Goal: Task Accomplishment & Management: Use online tool/utility

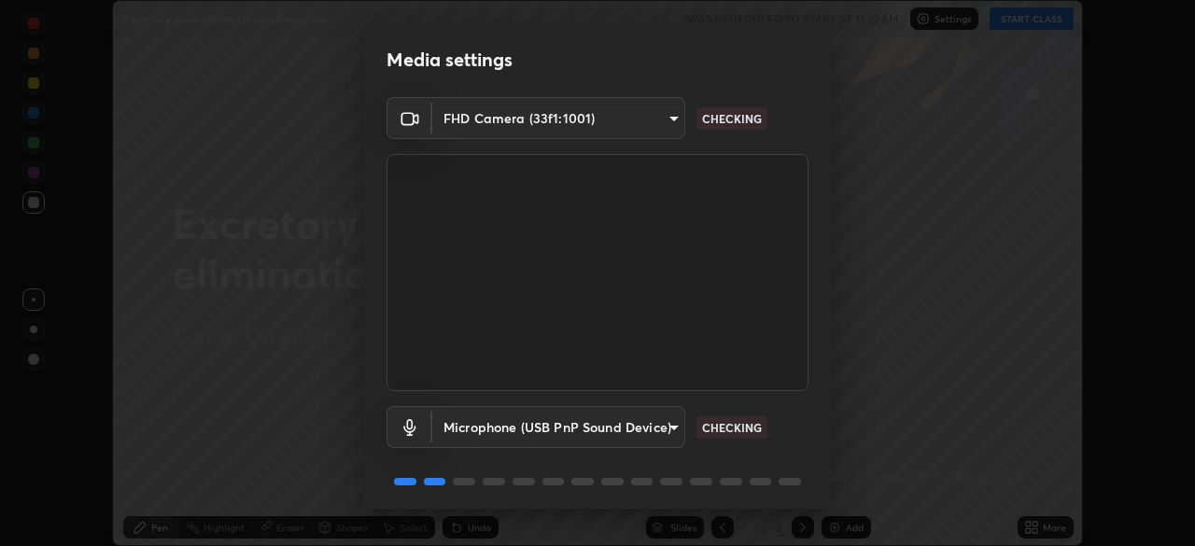
scroll to position [66, 0]
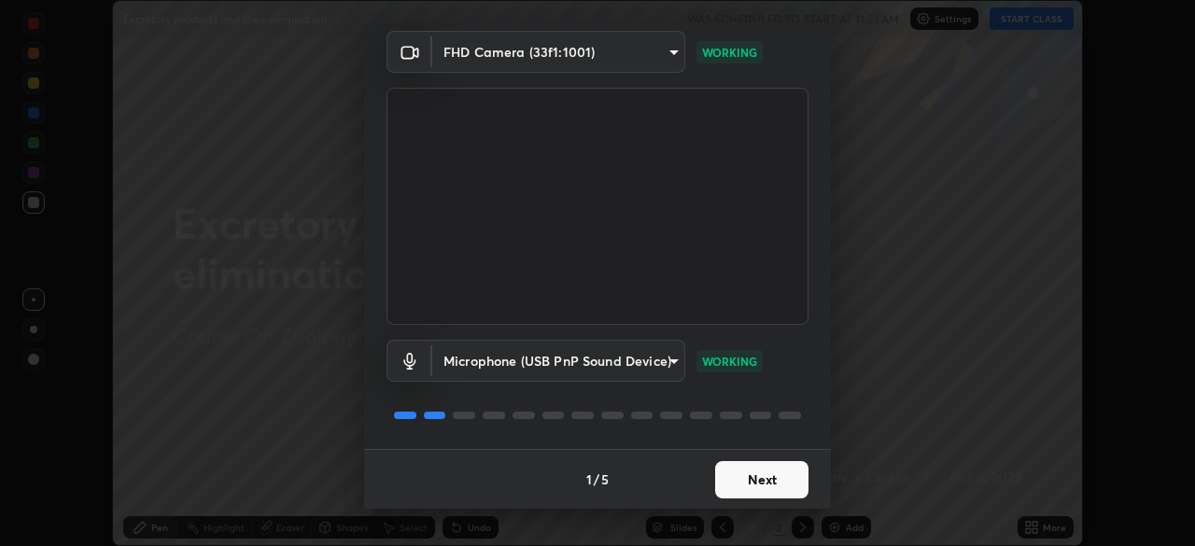
click at [765, 481] on button "Next" at bounding box center [761, 479] width 93 height 37
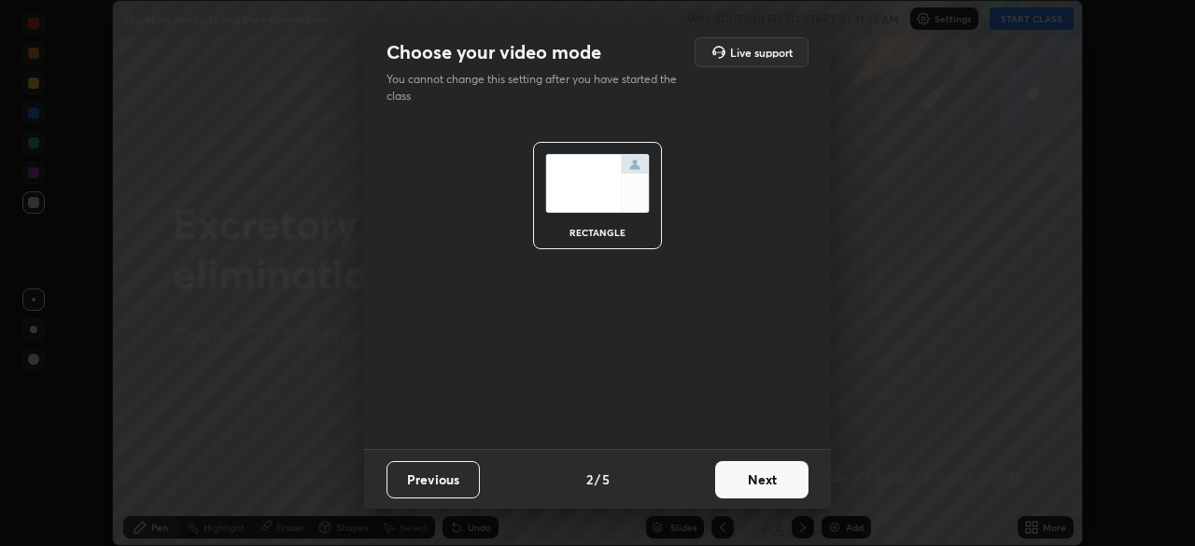
scroll to position [0, 0]
click at [777, 472] on button "Next" at bounding box center [761, 479] width 93 height 37
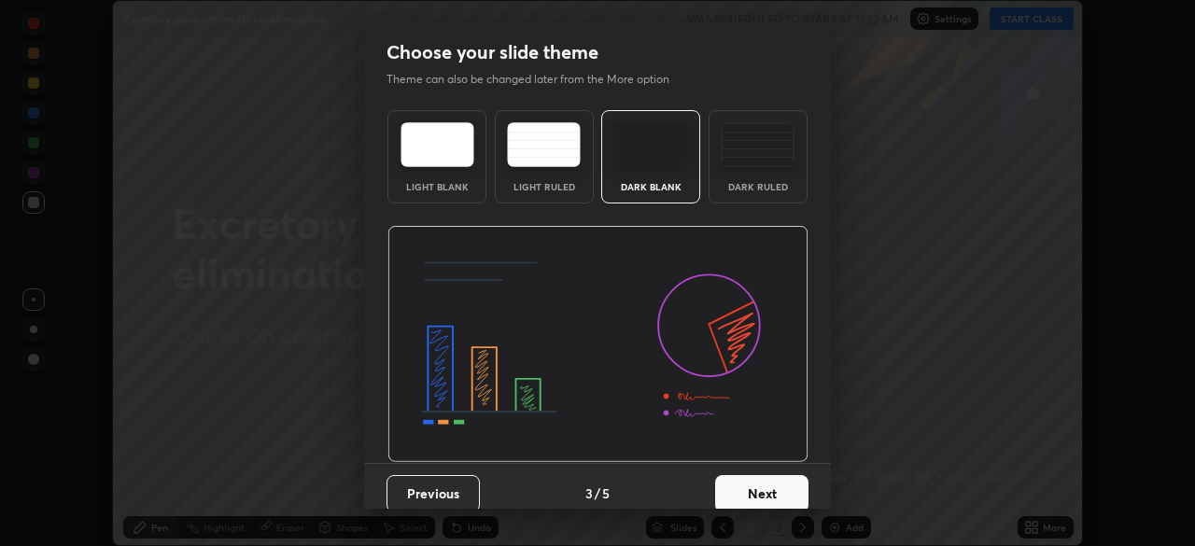
click at [792, 484] on button "Next" at bounding box center [761, 493] width 93 height 37
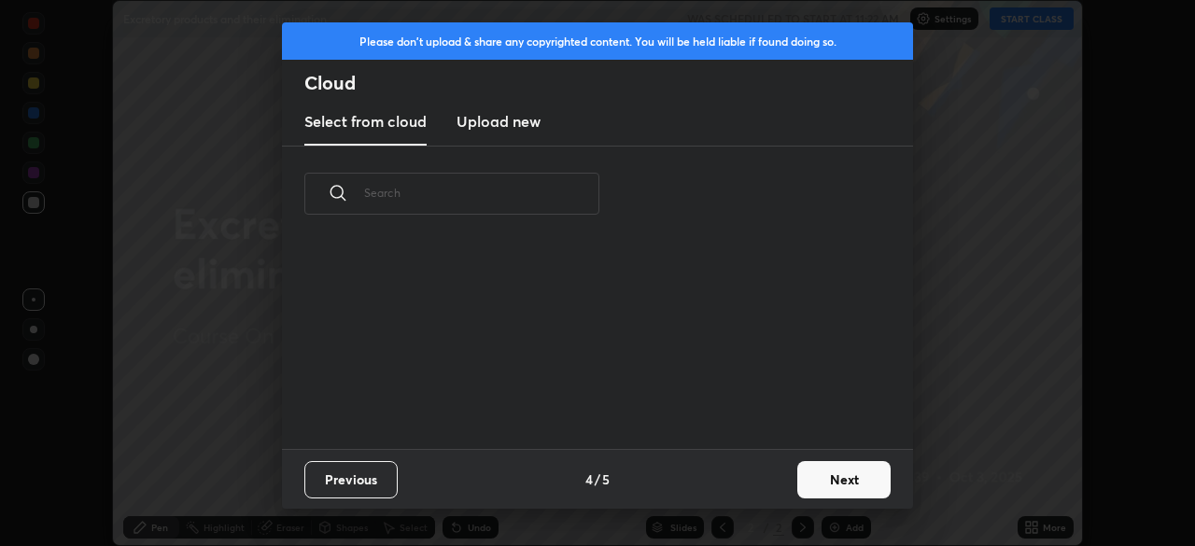
click at [840, 483] on button "Next" at bounding box center [843, 479] width 93 height 37
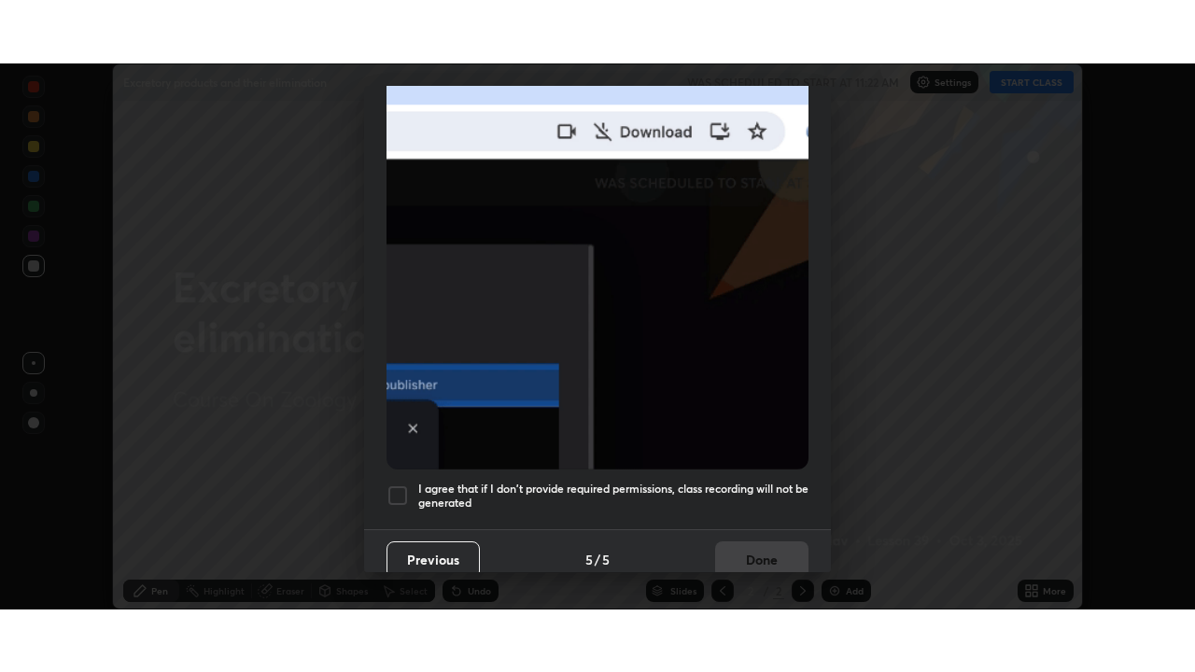
scroll to position [447, 0]
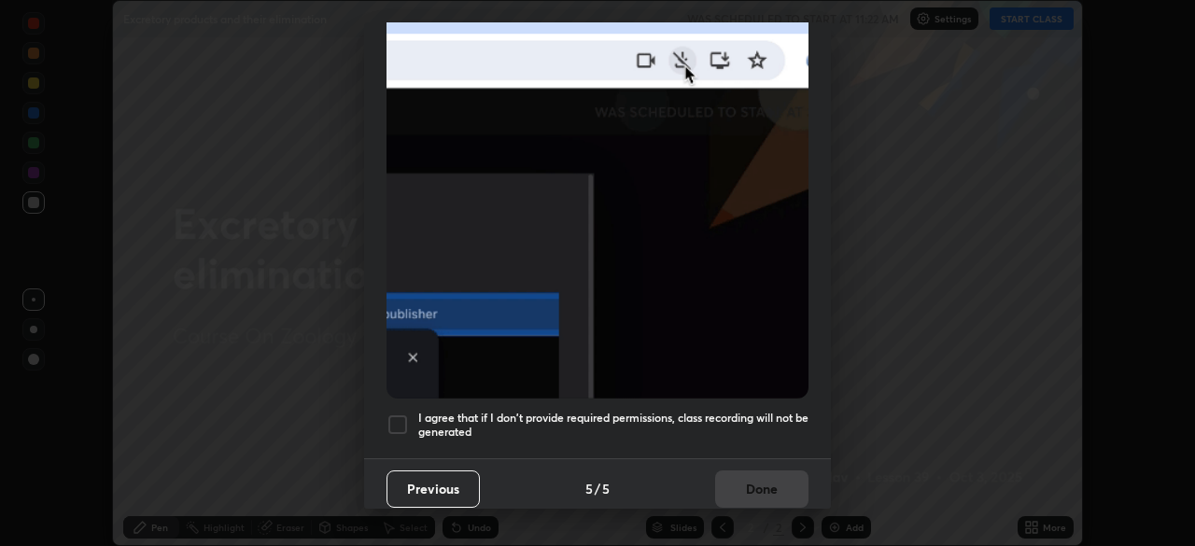
click at [391, 413] on div at bounding box center [397, 424] width 22 height 22
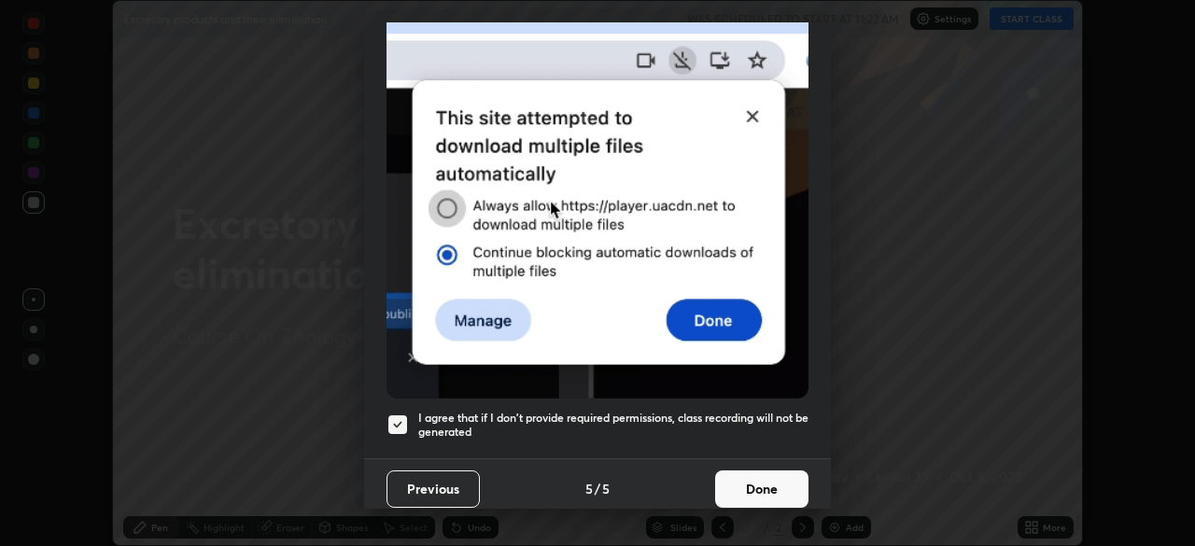
click at [761, 475] on button "Done" at bounding box center [761, 488] width 93 height 37
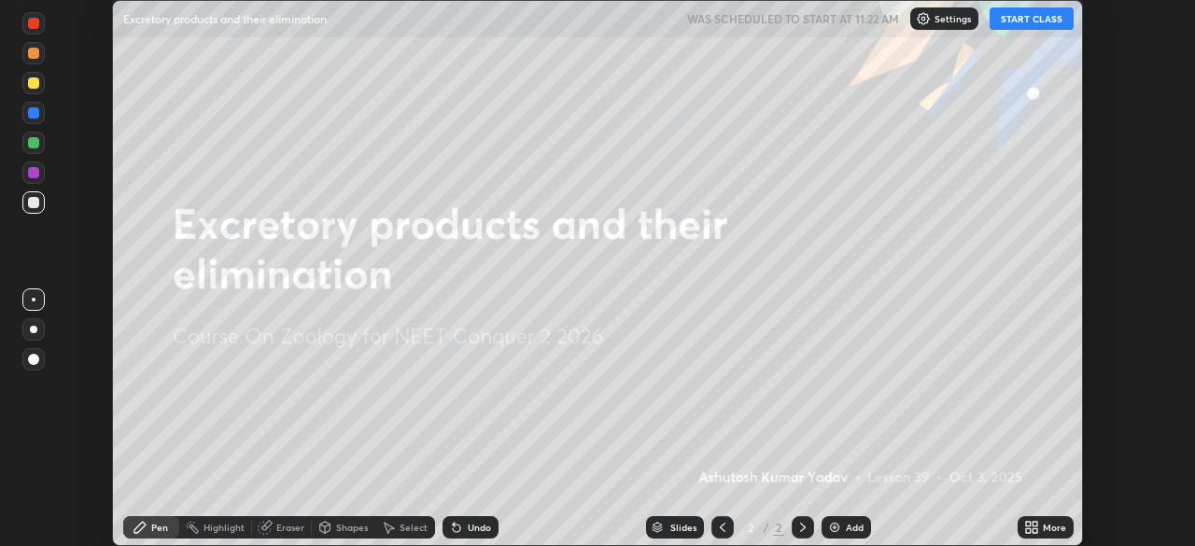
click at [842, 524] on div "Add" at bounding box center [845, 527] width 49 height 22
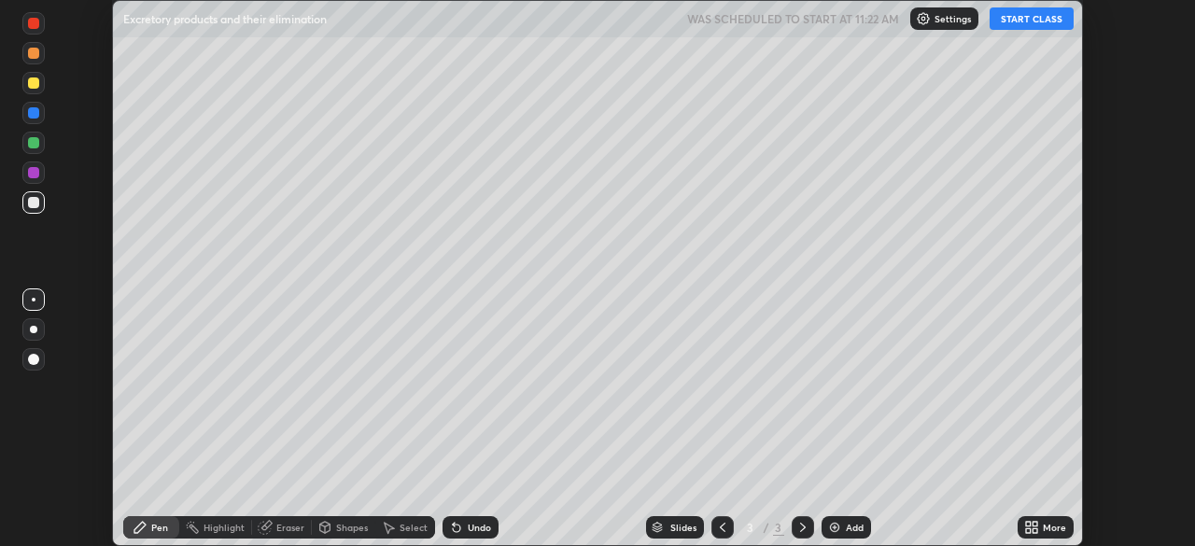
click at [1037, 526] on icon at bounding box center [1031, 527] width 15 height 15
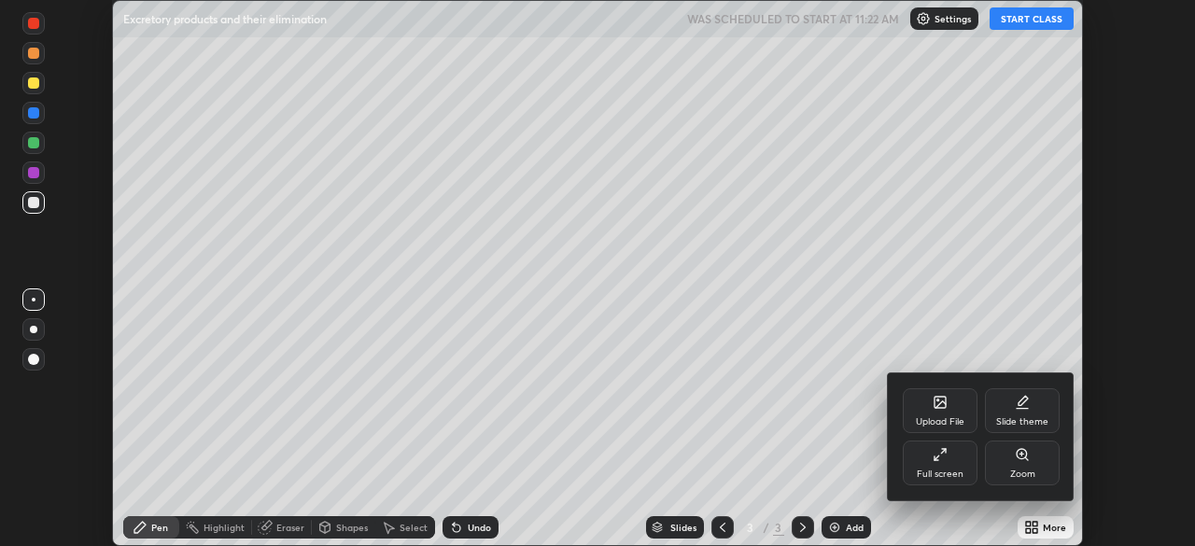
click at [945, 467] on div "Full screen" at bounding box center [940, 463] width 75 height 45
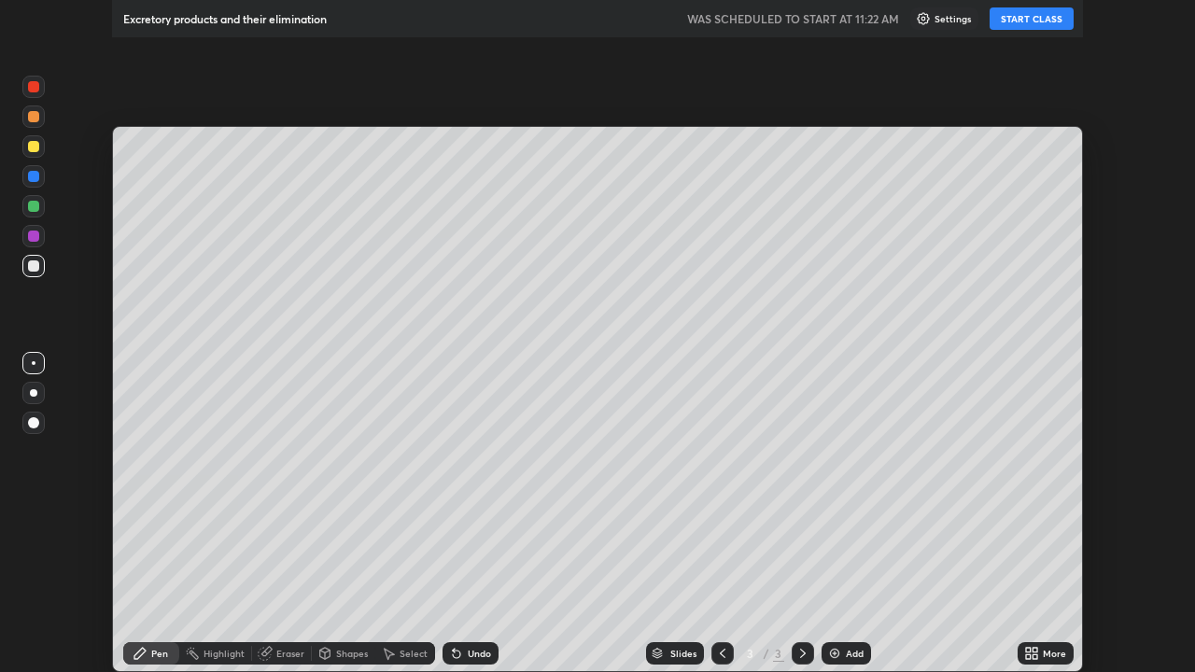
scroll to position [672, 1195]
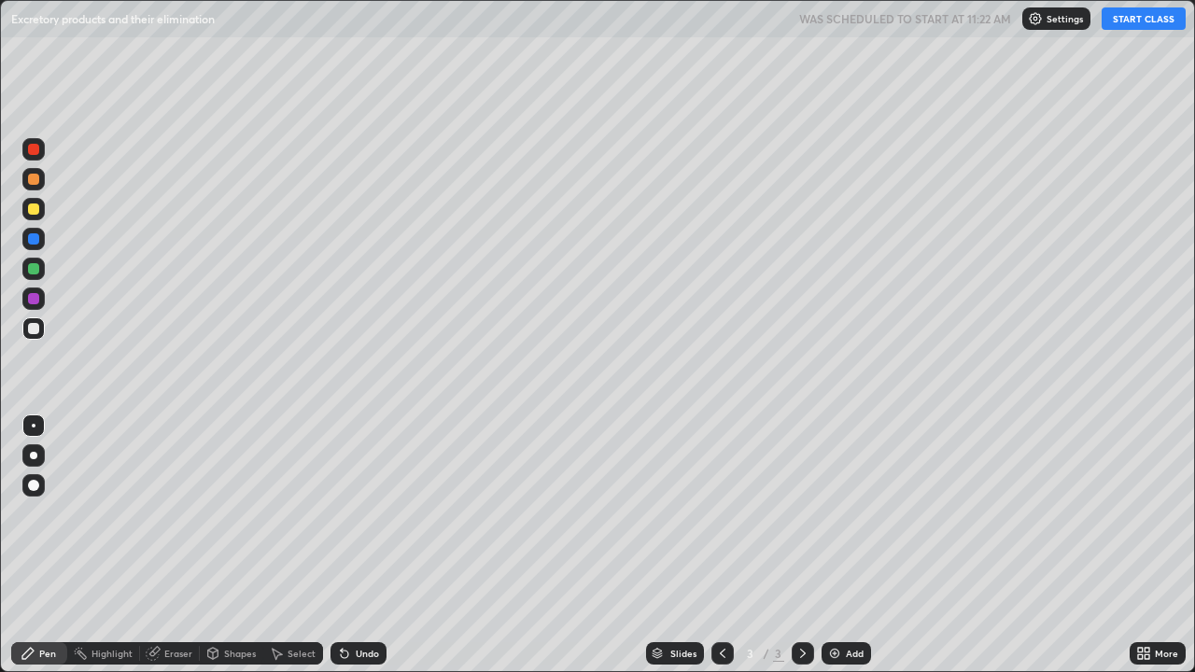
click at [1139, 24] on button "START CLASS" at bounding box center [1143, 18] width 84 height 22
click at [37, 486] on div at bounding box center [33, 485] width 11 height 11
click at [37, 545] on div "Pen" at bounding box center [39, 653] width 56 height 22
click at [34, 210] on div at bounding box center [33, 208] width 11 height 11
click at [218, 545] on icon at bounding box center [212, 653] width 15 height 15
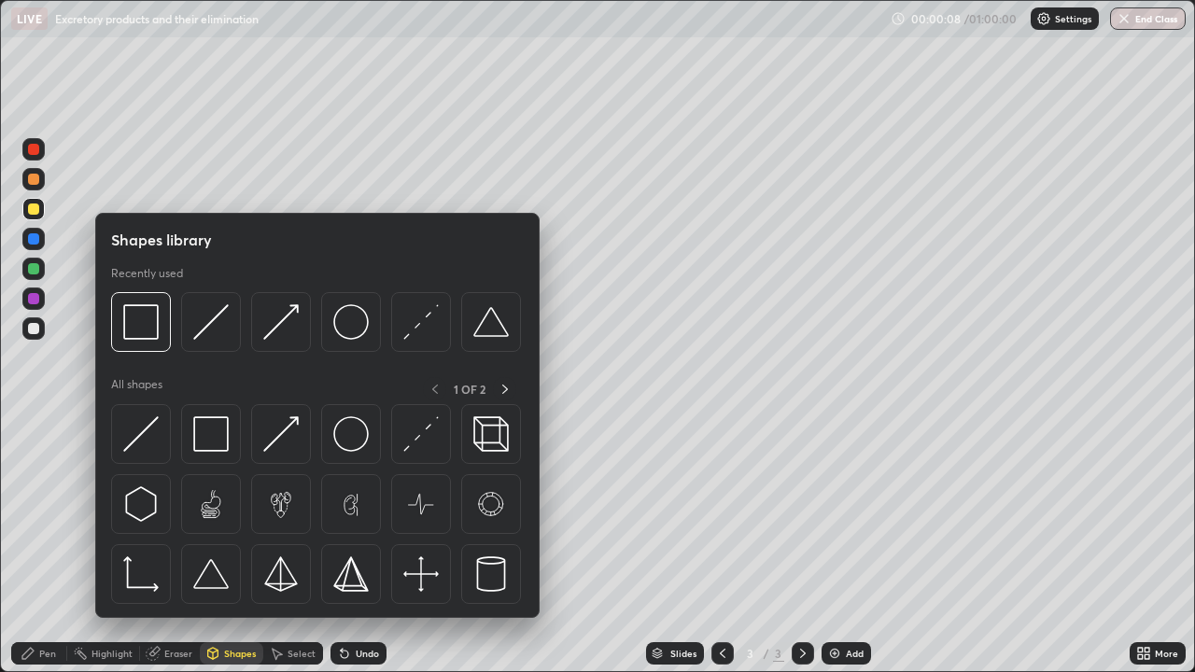
click at [39, 336] on div at bounding box center [33, 328] width 22 height 22
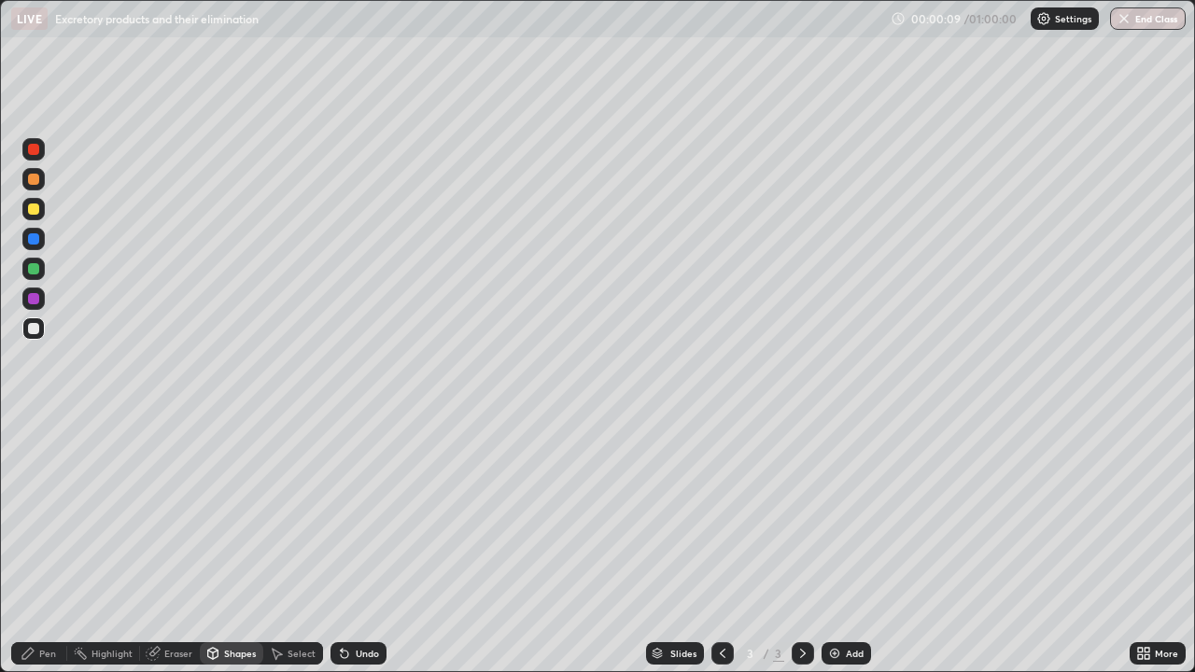
click at [58, 545] on div "Pen" at bounding box center [39, 653] width 56 height 22
click at [34, 210] on div at bounding box center [33, 208] width 11 height 11
click at [35, 465] on div at bounding box center [33, 455] width 22 height 22
click at [48, 545] on div "Pen" at bounding box center [47, 653] width 17 height 9
click at [34, 302] on div at bounding box center [33, 298] width 11 height 11
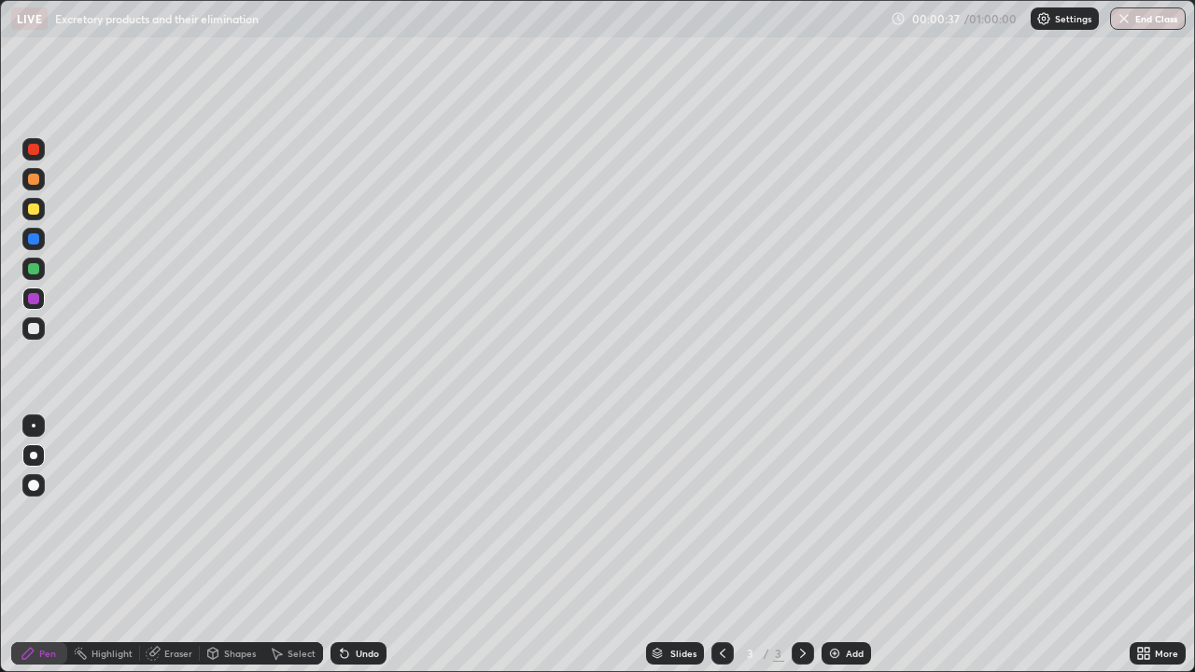
click at [33, 435] on div at bounding box center [33, 425] width 22 height 22
click at [33, 271] on div at bounding box center [33, 268] width 11 height 11
click at [35, 294] on div at bounding box center [33, 298] width 11 height 11
click at [29, 337] on div at bounding box center [33, 328] width 22 height 22
click at [34, 456] on div at bounding box center [33, 455] width 7 height 7
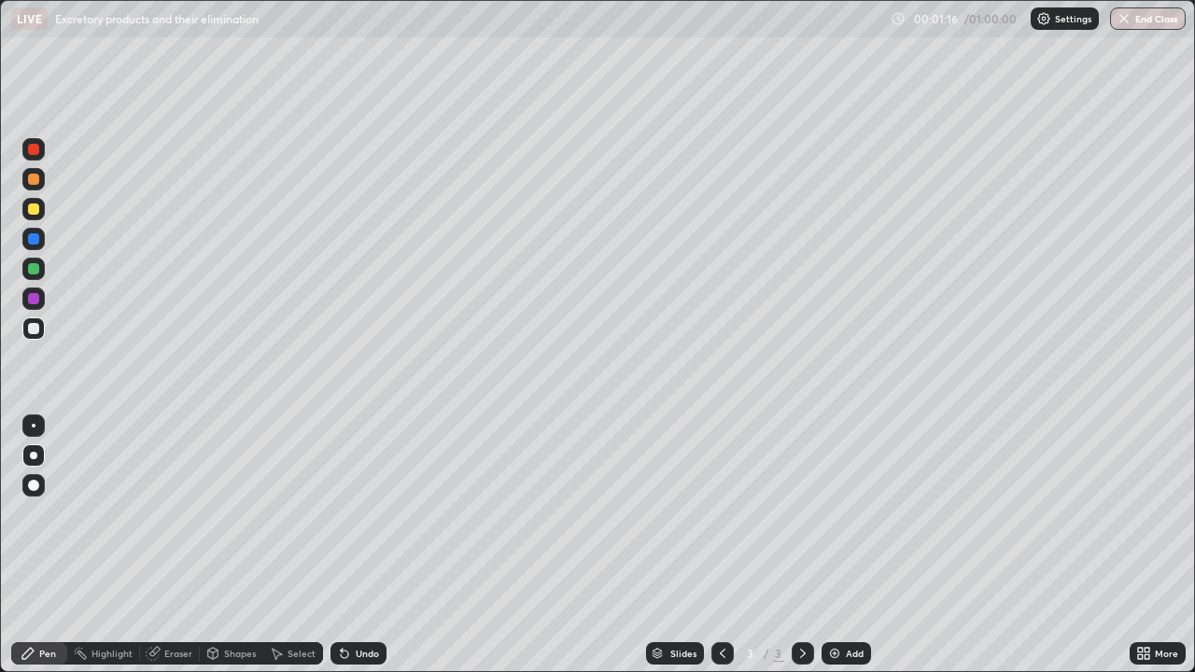
click at [23, 293] on div at bounding box center [33, 298] width 22 height 22
click at [37, 271] on div at bounding box center [33, 268] width 11 height 11
click at [35, 209] on div at bounding box center [33, 208] width 11 height 11
click at [33, 212] on div at bounding box center [33, 208] width 11 height 11
click at [359, 545] on div "Undo" at bounding box center [358, 653] width 56 height 22
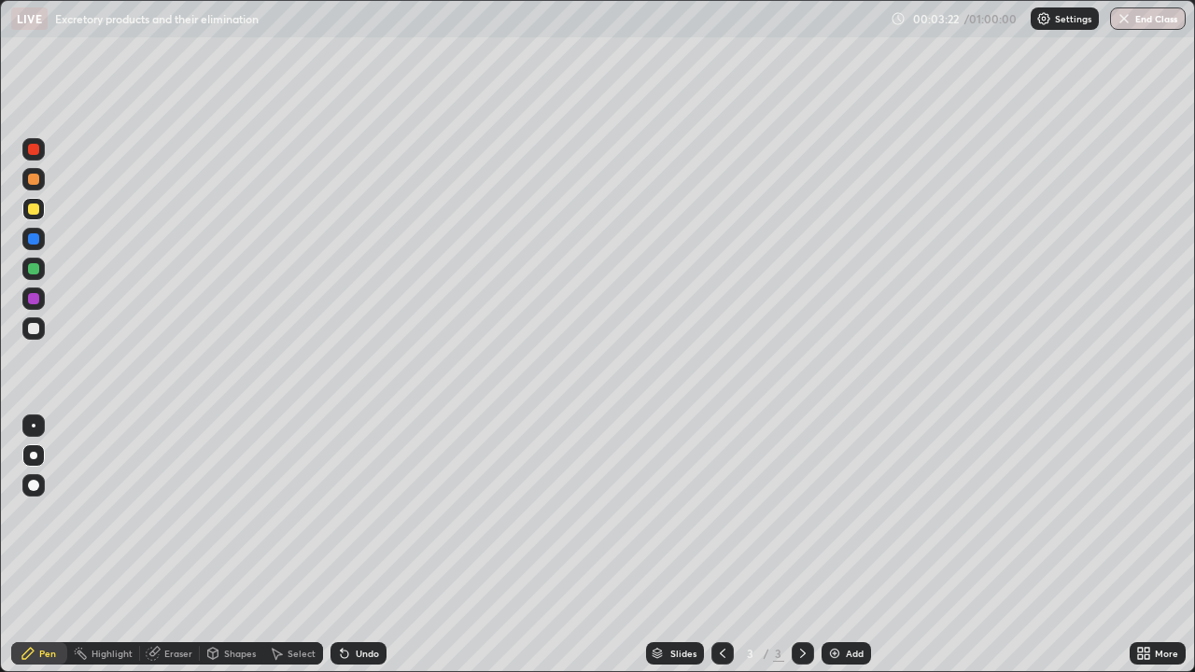
click at [36, 336] on div at bounding box center [33, 328] width 22 height 22
click at [31, 245] on div at bounding box center [33, 239] width 22 height 22
click at [231, 545] on div "Shapes" at bounding box center [231, 653] width 63 height 22
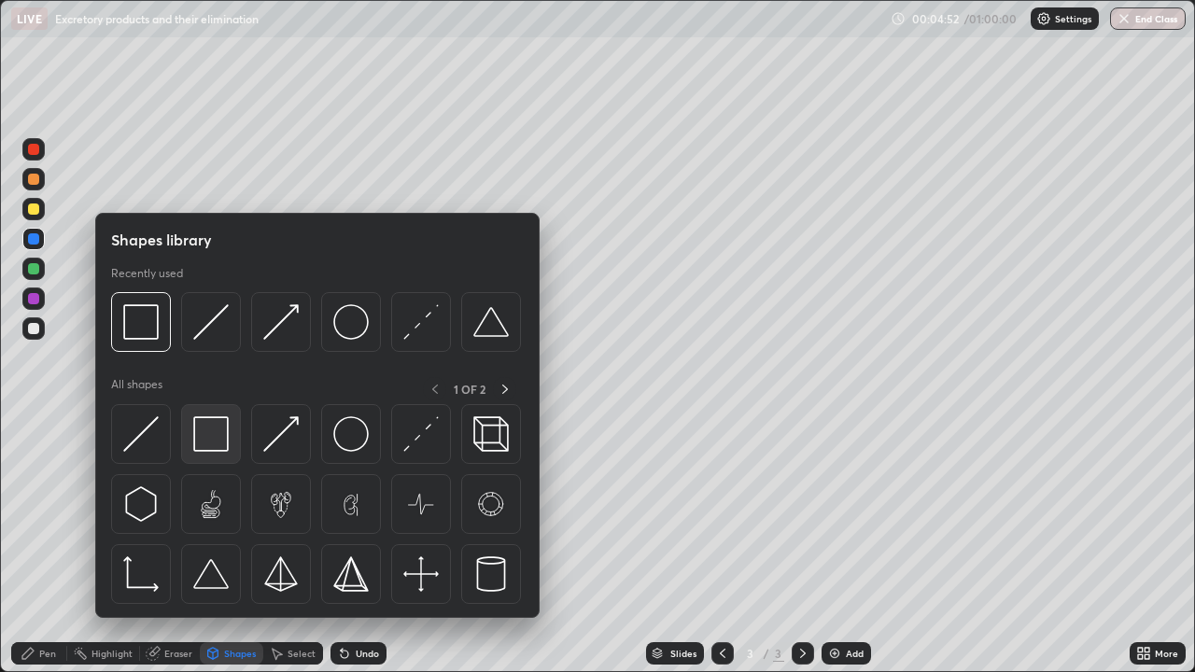
click at [224, 432] on img at bounding box center [210, 433] width 35 height 35
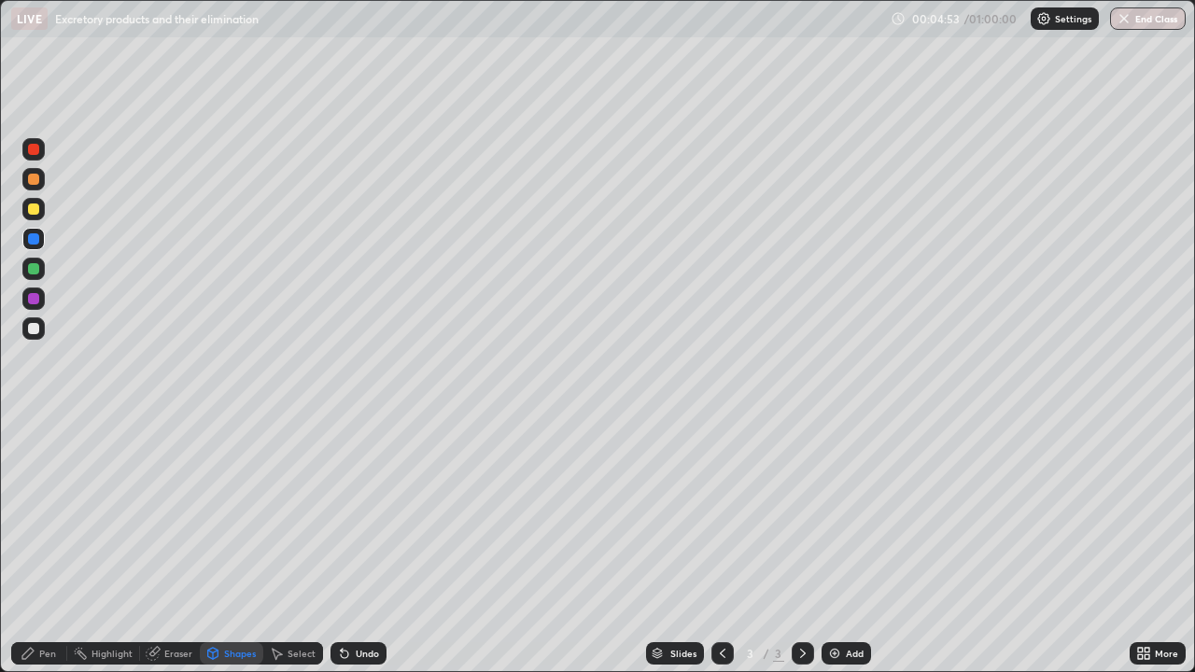
click at [33, 305] on div at bounding box center [33, 298] width 22 height 22
click at [34, 327] on div at bounding box center [33, 328] width 11 height 11
click at [49, 545] on div "Pen" at bounding box center [47, 653] width 17 height 9
click at [32, 275] on div at bounding box center [33, 269] width 22 height 22
click at [234, 545] on div "Shapes" at bounding box center [240, 653] width 32 height 9
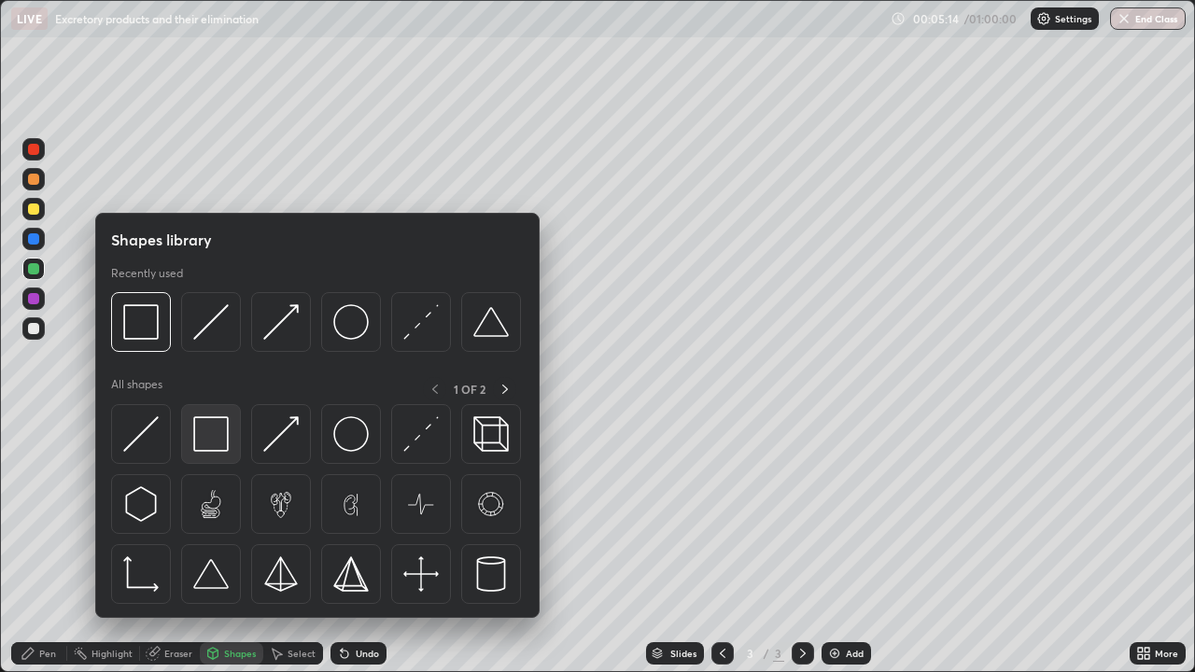
click at [217, 435] on img at bounding box center [210, 433] width 35 height 35
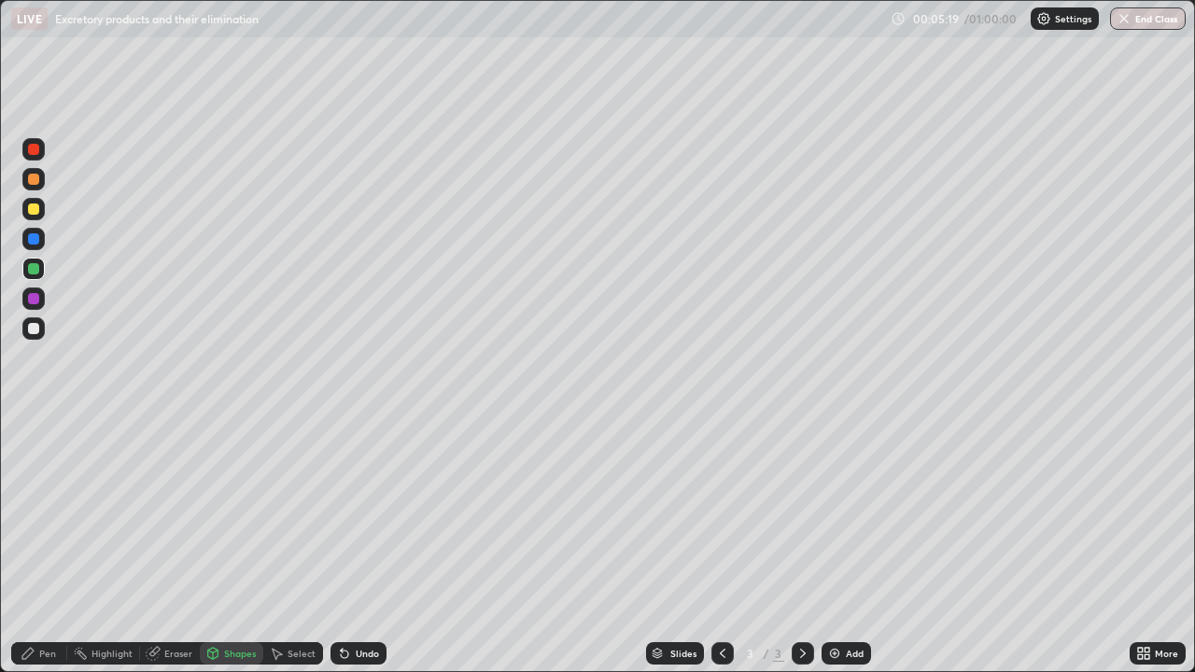
click at [45, 545] on div "Pen" at bounding box center [39, 653] width 56 height 22
click at [34, 210] on div at bounding box center [33, 208] width 11 height 11
click at [35, 189] on div at bounding box center [33, 179] width 22 height 22
click at [841, 545] on div "Add" at bounding box center [845, 653] width 49 height 22
click at [34, 481] on div at bounding box center [33, 485] width 11 height 11
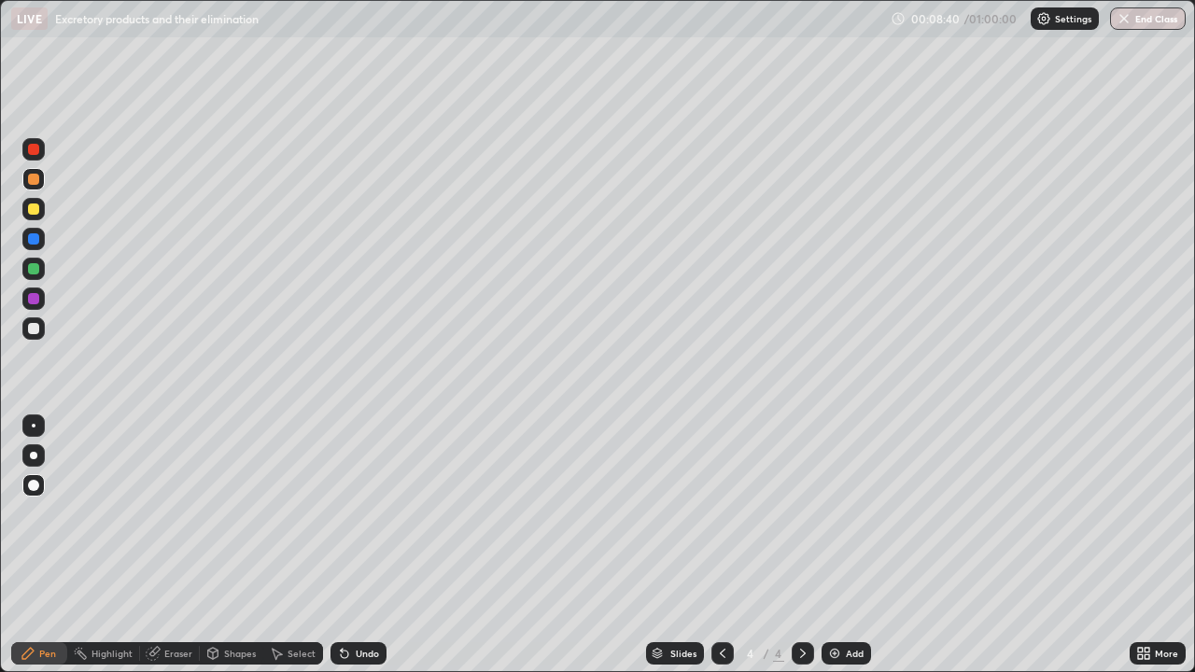
click at [35, 332] on div at bounding box center [33, 328] width 11 height 11
click at [49, 545] on div "Pen" at bounding box center [47, 653] width 17 height 9
click at [38, 323] on div at bounding box center [33, 328] width 22 height 22
click at [29, 200] on div at bounding box center [33, 209] width 22 height 22
click at [32, 213] on div at bounding box center [33, 208] width 11 height 11
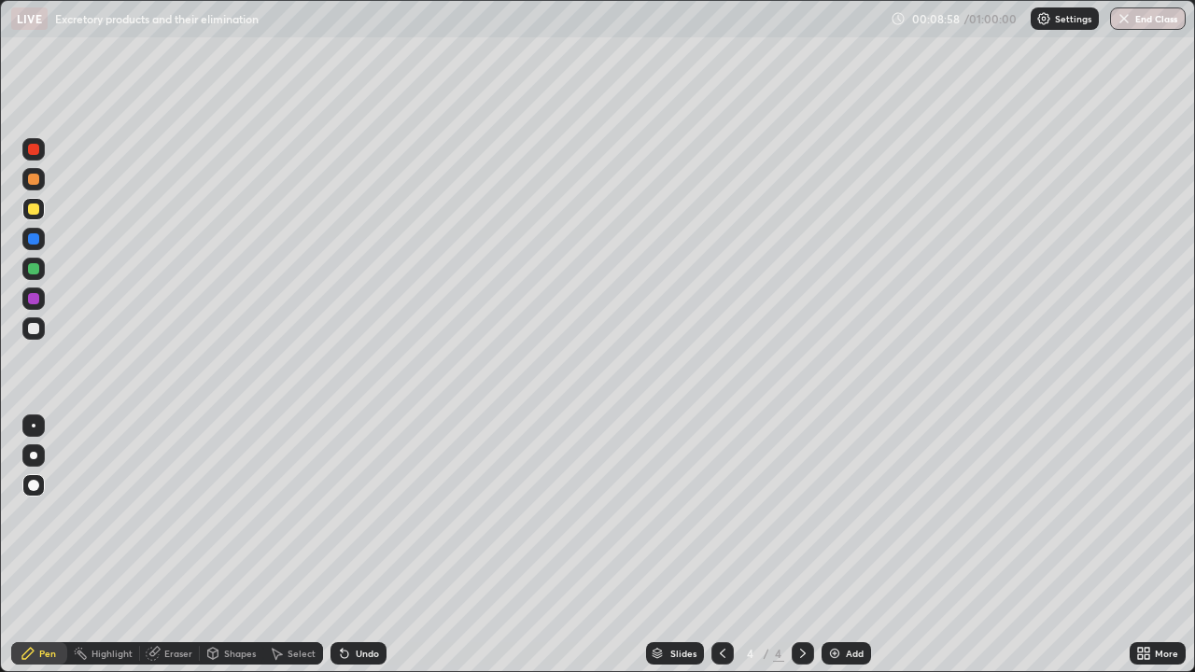
click at [34, 455] on div at bounding box center [33, 455] width 7 height 7
click at [32, 158] on div at bounding box center [33, 149] width 22 height 22
click at [28, 182] on div at bounding box center [33, 179] width 22 height 22
click at [41, 303] on div at bounding box center [33, 298] width 22 height 22
click at [372, 545] on div "Undo" at bounding box center [367, 653] width 23 height 9
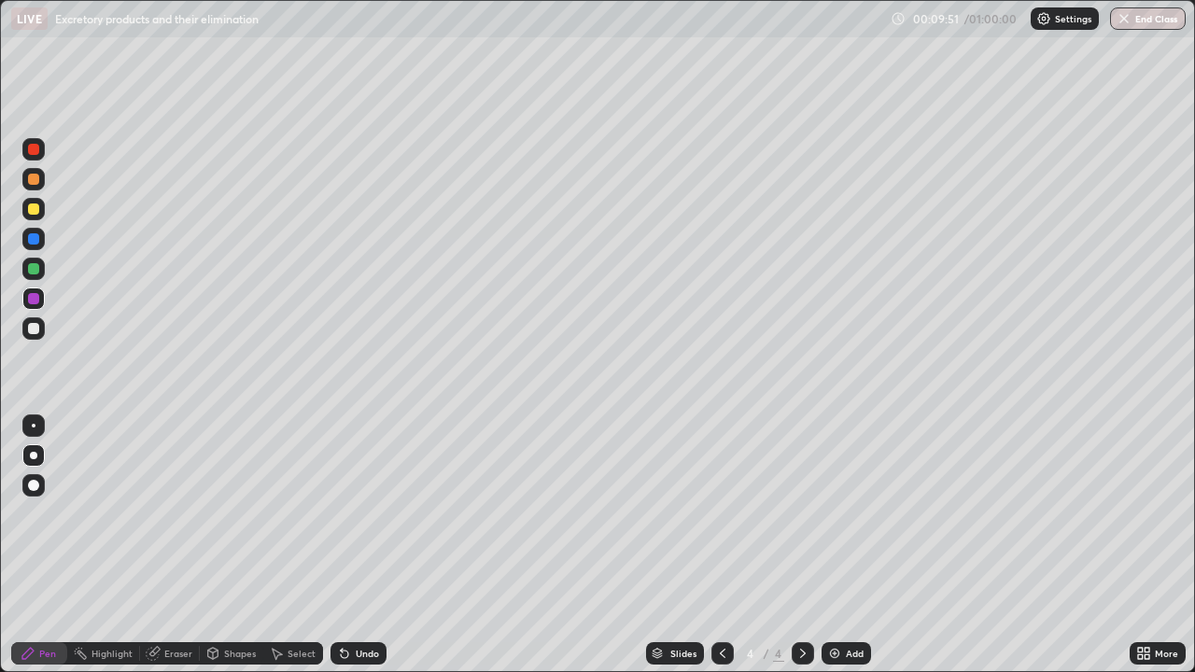
click at [374, 545] on div "Undo" at bounding box center [358, 653] width 56 height 22
click at [377, 545] on div "Undo" at bounding box center [358, 653] width 56 height 22
click at [378, 545] on div "Undo" at bounding box center [358, 653] width 56 height 22
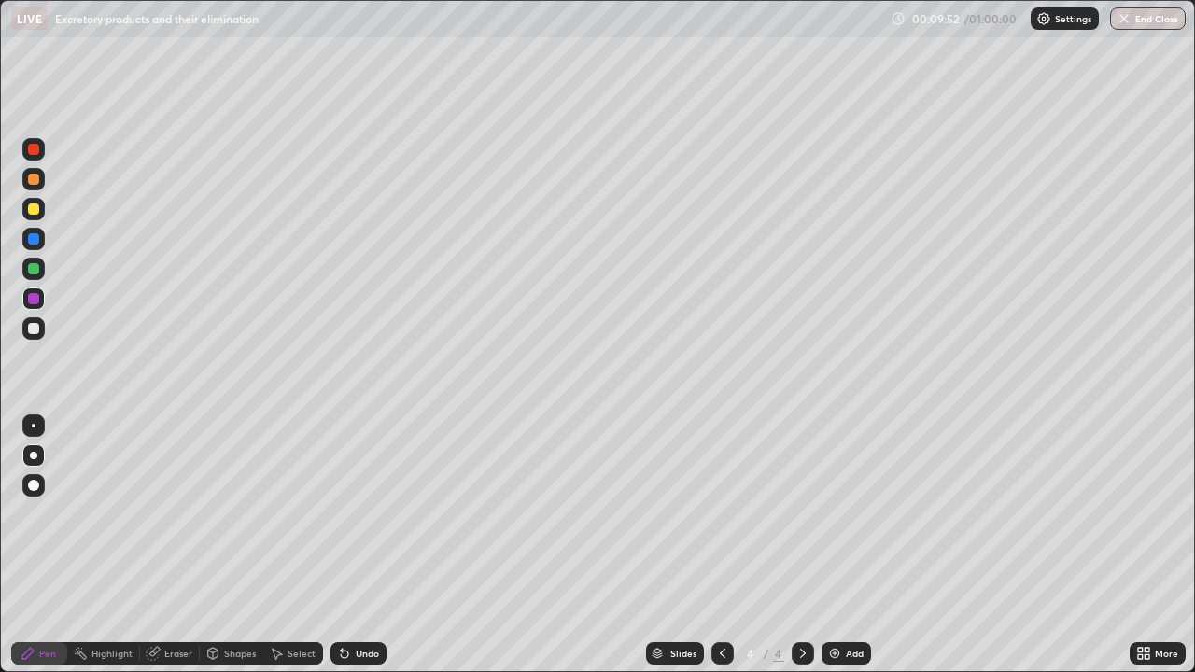
click at [378, 545] on div "Undo" at bounding box center [354, 653] width 63 height 37
click at [379, 545] on div "Undo" at bounding box center [354, 653] width 63 height 37
click at [380, 545] on div "Undo" at bounding box center [354, 653] width 63 height 37
click at [34, 212] on div at bounding box center [33, 208] width 11 height 11
click at [232, 545] on div "Shapes" at bounding box center [240, 653] width 32 height 9
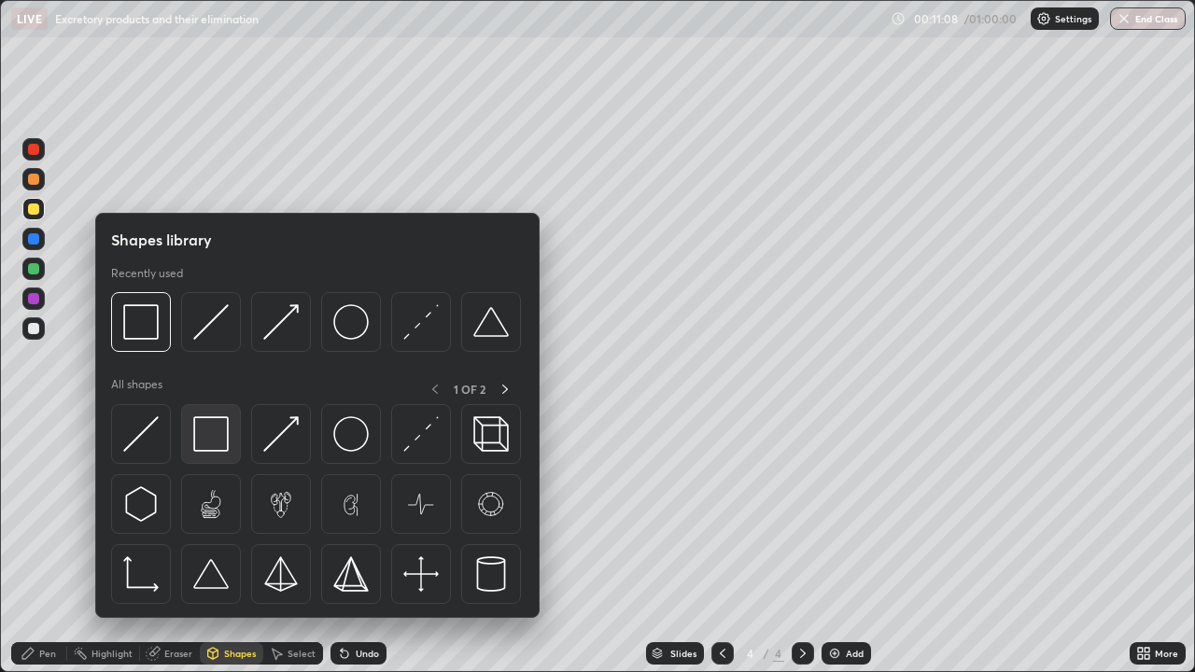
click at [214, 438] on img at bounding box center [210, 433] width 35 height 35
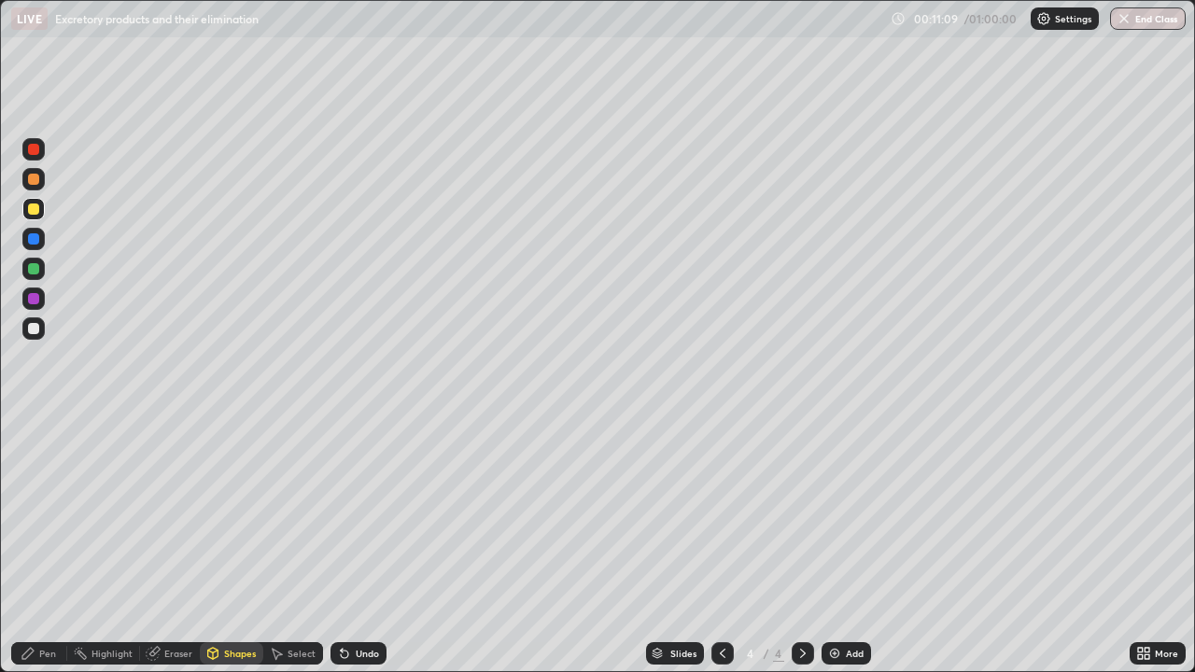
click at [37, 332] on div at bounding box center [33, 328] width 11 height 11
click at [218, 545] on icon at bounding box center [212, 653] width 15 height 15
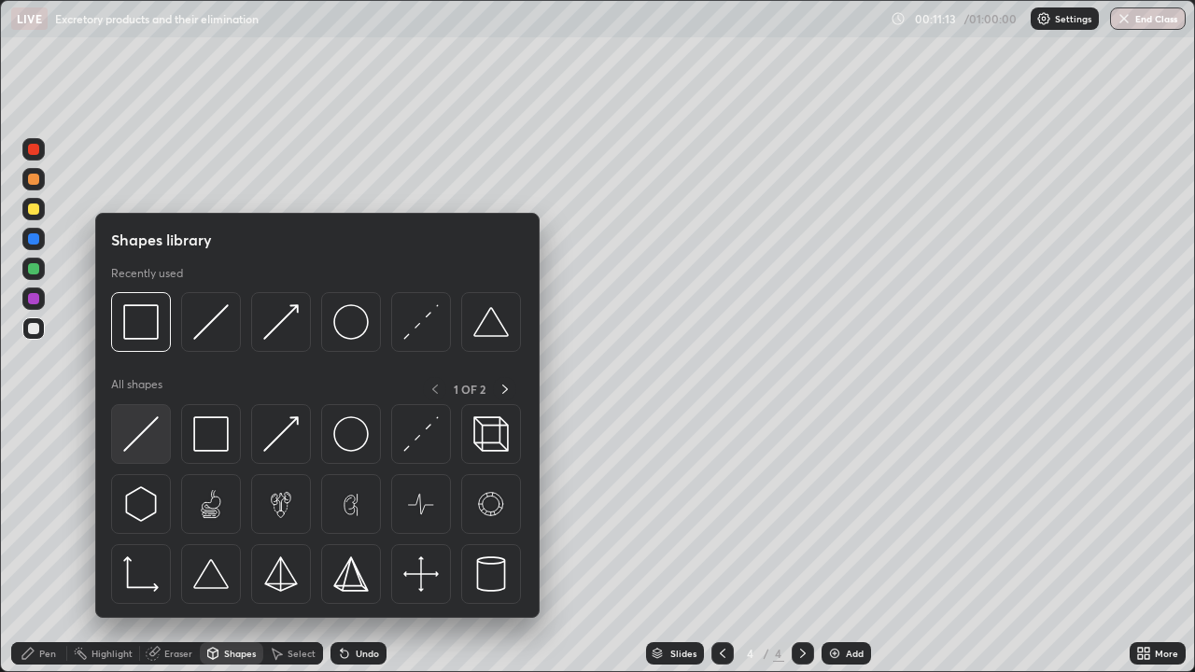
click at [144, 434] on img at bounding box center [140, 433] width 35 height 35
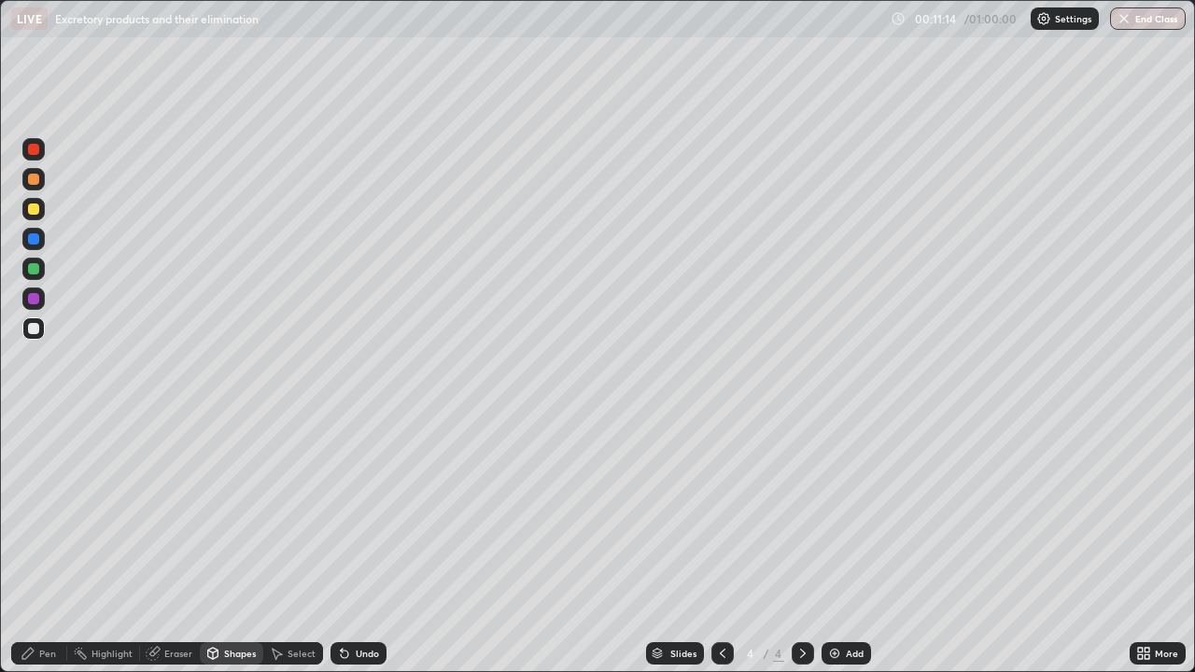
click at [32, 273] on div at bounding box center [33, 268] width 11 height 11
click at [34, 179] on div at bounding box center [33, 179] width 11 height 11
click at [44, 545] on div "Pen" at bounding box center [47, 653] width 17 height 9
click at [37, 148] on div at bounding box center [33, 149] width 11 height 11
click at [33, 457] on div at bounding box center [33, 455] width 7 height 7
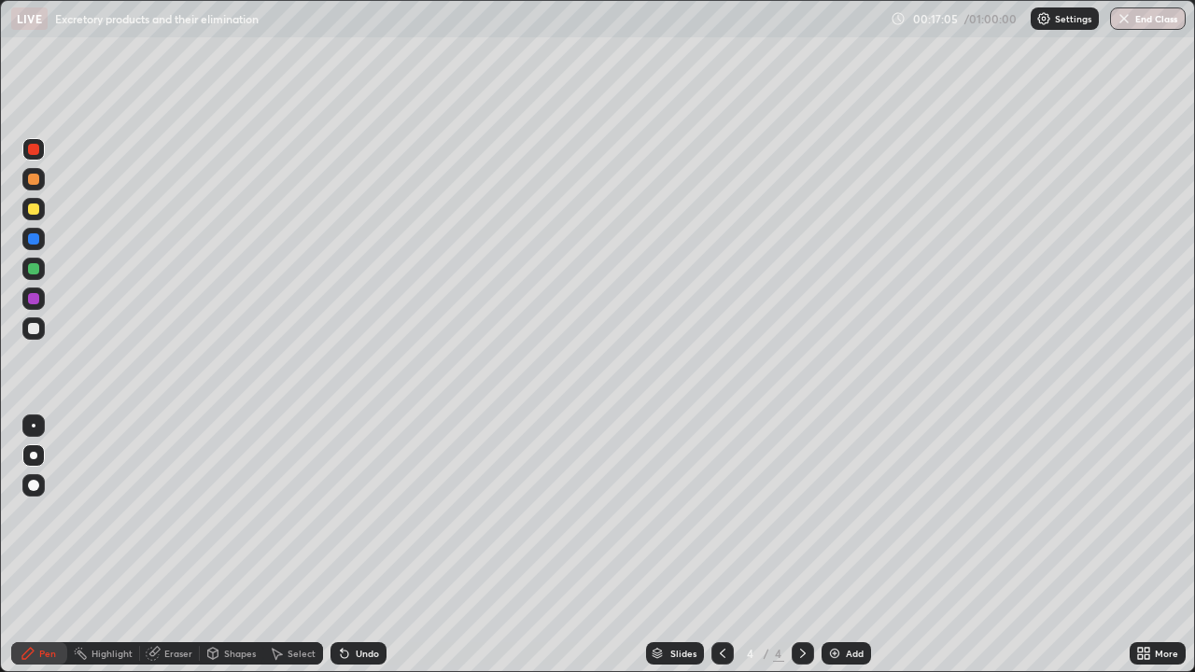
click at [42, 428] on div at bounding box center [33, 425] width 22 height 22
click at [842, 545] on div "Add" at bounding box center [845, 653] width 49 height 22
click at [32, 209] on div at bounding box center [33, 208] width 11 height 11
click at [36, 545] on div "Pen" at bounding box center [39, 653] width 56 height 22
click at [341, 545] on icon at bounding box center [344, 654] width 7 height 7
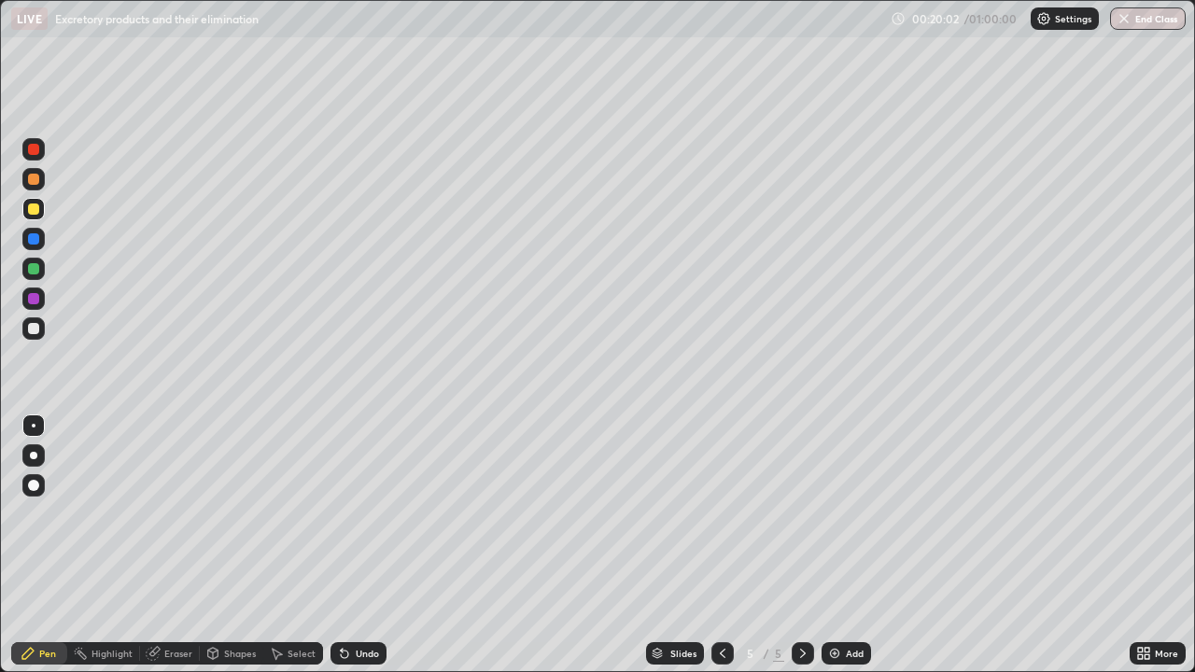
click at [341, 545] on icon at bounding box center [342, 650] width 2 height 2
click at [32, 493] on div at bounding box center [33, 485] width 22 height 22
click at [50, 545] on div "Pen" at bounding box center [39, 653] width 56 height 22
click at [32, 181] on div at bounding box center [33, 179] width 11 height 11
click at [34, 455] on div at bounding box center [33, 455] width 7 height 7
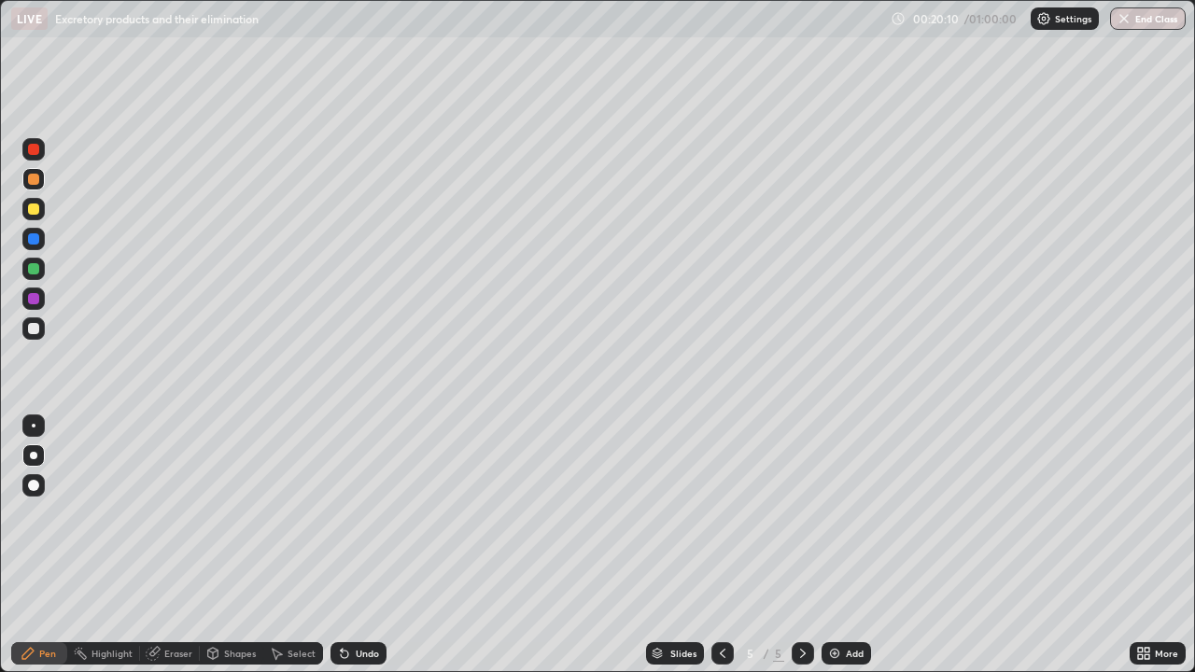
click at [239, 545] on div "Shapes" at bounding box center [231, 653] width 63 height 22
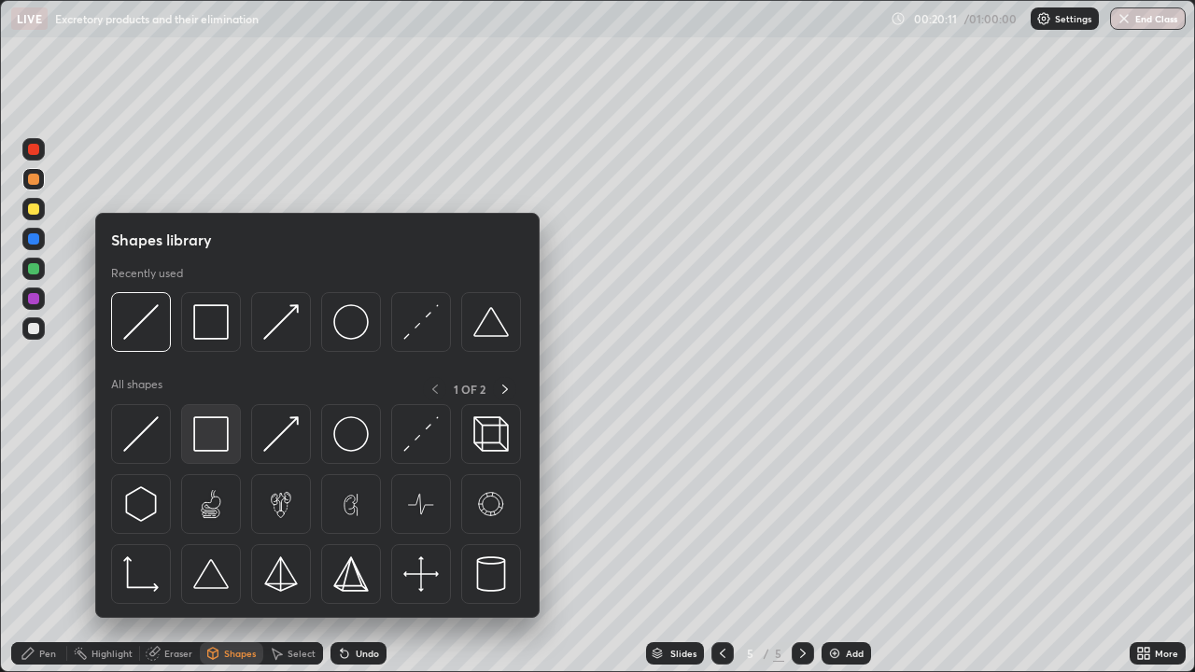
click at [217, 441] on img at bounding box center [210, 433] width 35 height 35
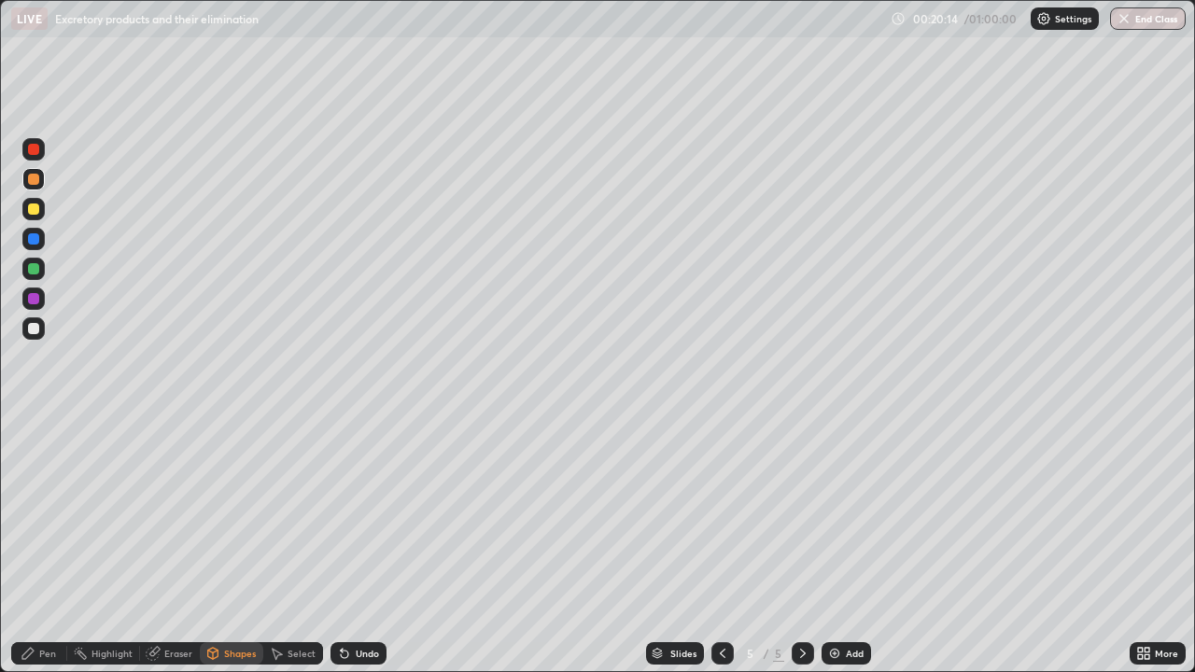
click at [38, 545] on div "Pen" at bounding box center [39, 653] width 56 height 22
click at [42, 327] on div at bounding box center [33, 328] width 22 height 22
click at [364, 545] on div "Undo" at bounding box center [358, 653] width 56 height 22
click at [355, 545] on div "Undo" at bounding box center [358, 653] width 56 height 22
click at [41, 210] on div at bounding box center [33, 209] width 22 height 22
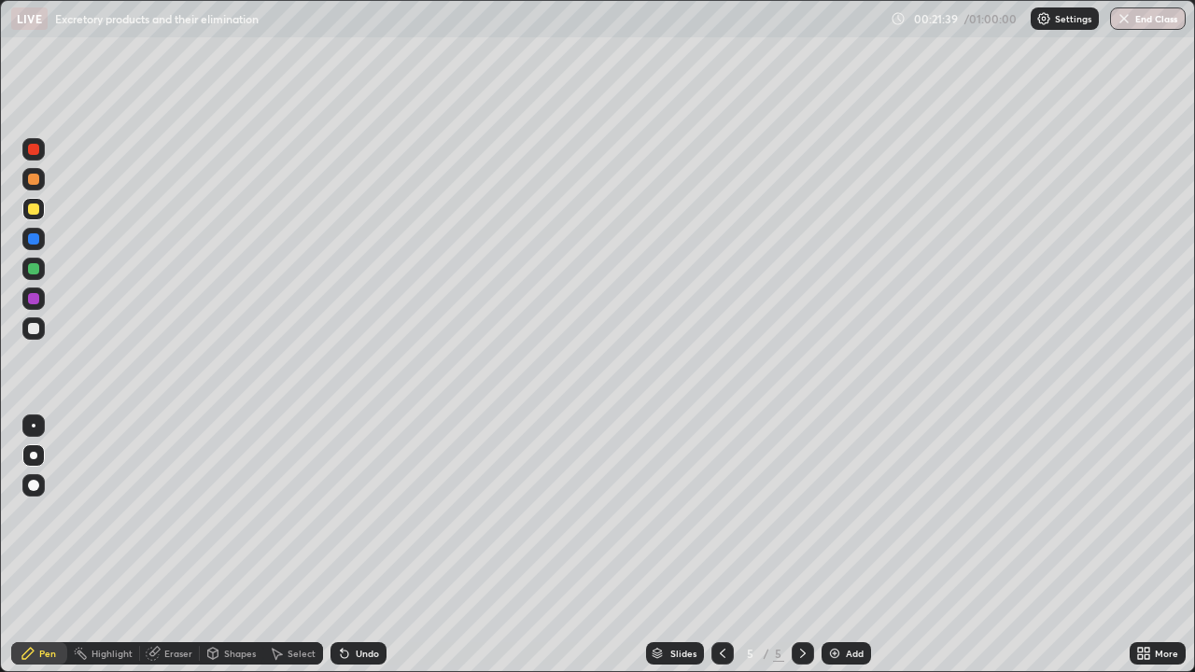
click at [244, 545] on div "Shapes" at bounding box center [231, 653] width 63 height 22
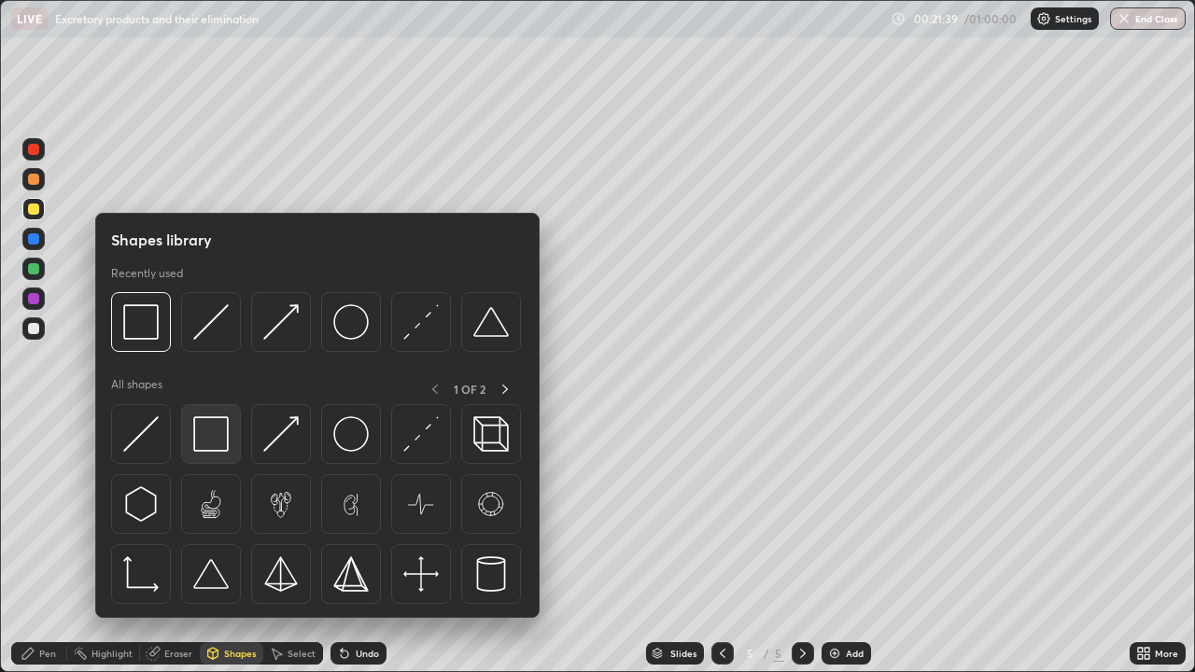
click at [217, 439] on img at bounding box center [210, 433] width 35 height 35
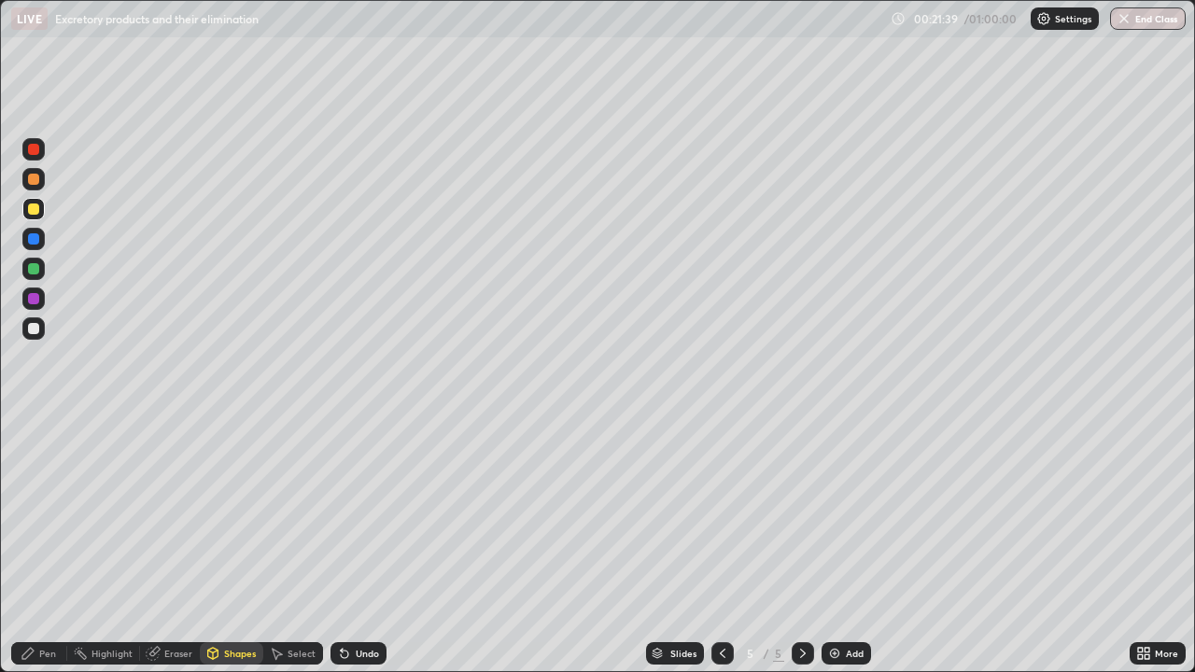
click at [29, 297] on div at bounding box center [33, 298] width 11 height 11
click at [176, 545] on div "Eraser" at bounding box center [170, 653] width 60 height 22
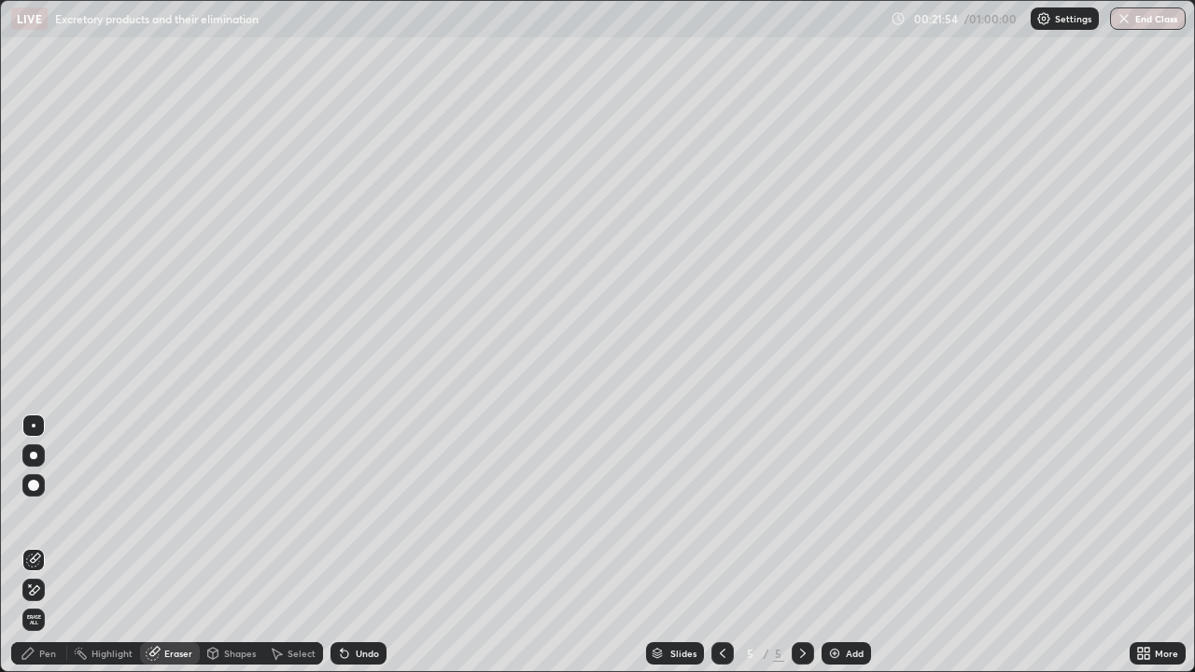
click at [35, 545] on span "Erase all" at bounding box center [33, 619] width 21 height 11
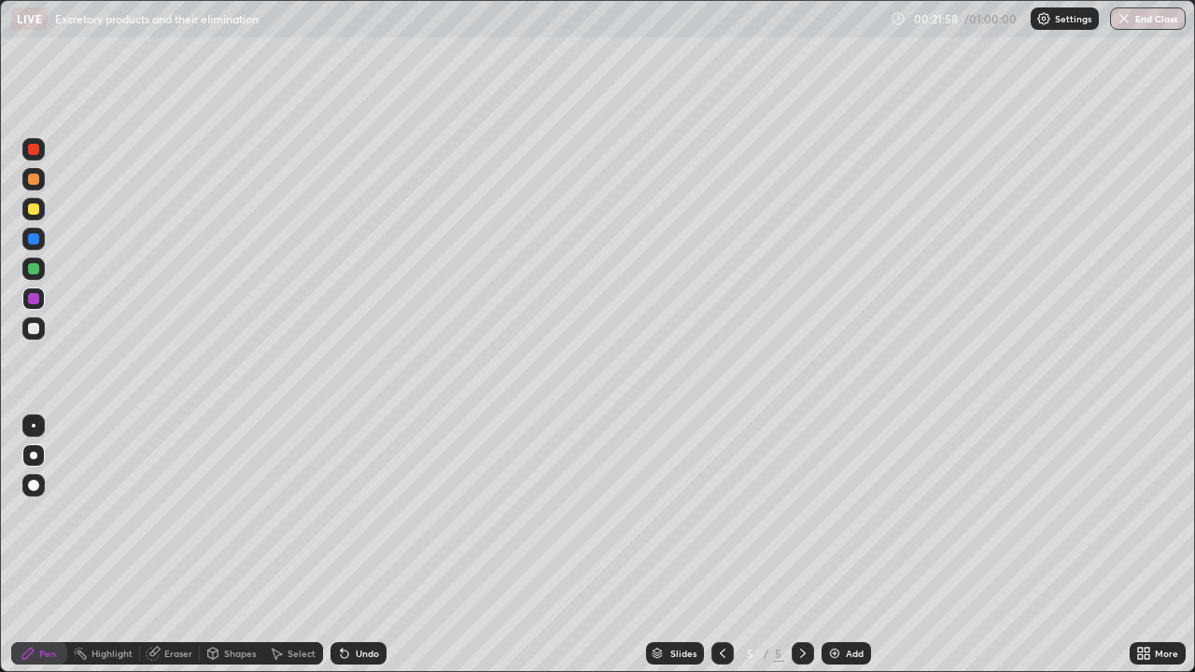
click at [30, 336] on div at bounding box center [33, 328] width 22 height 22
click at [44, 545] on div "Pen" at bounding box center [47, 653] width 17 height 9
click at [231, 545] on div "Shapes" at bounding box center [231, 653] width 63 height 22
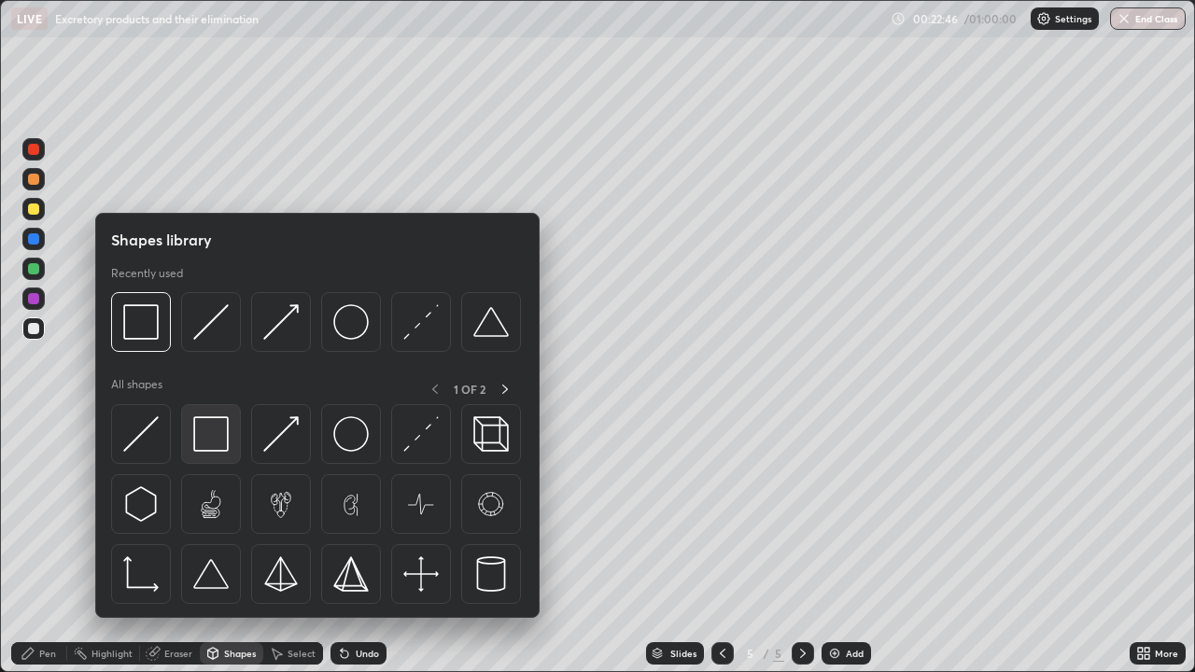
click at [220, 441] on img at bounding box center [210, 433] width 35 height 35
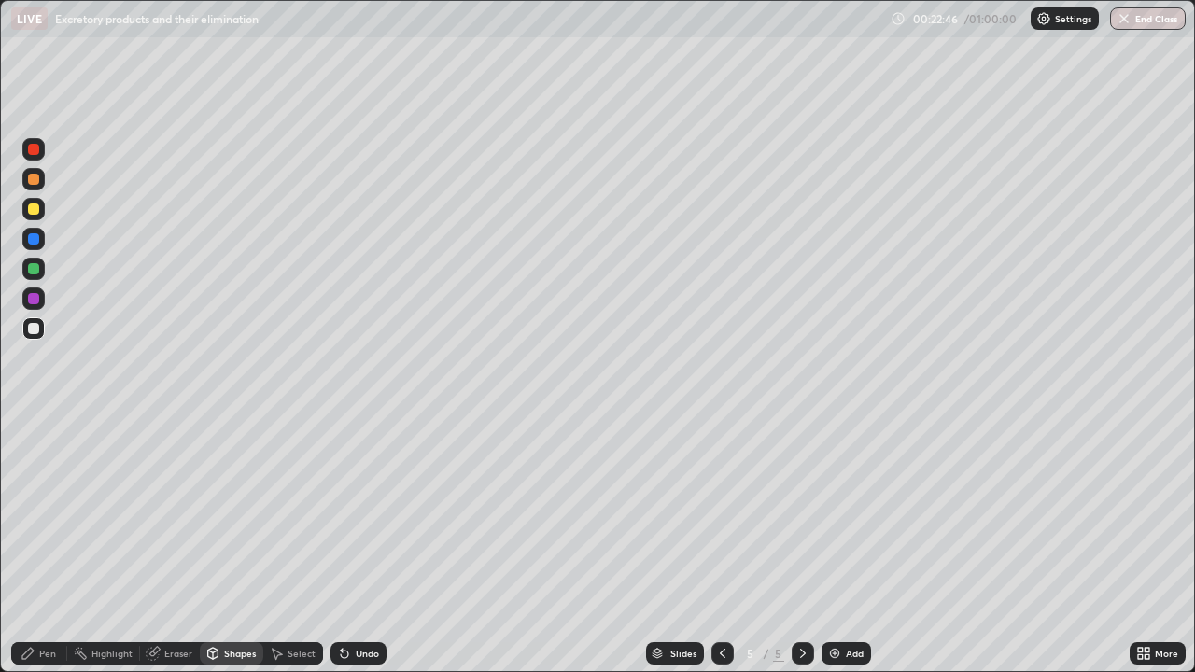
click at [35, 189] on div at bounding box center [33, 179] width 22 height 22
click at [228, 545] on div "Shapes" at bounding box center [231, 653] width 63 height 22
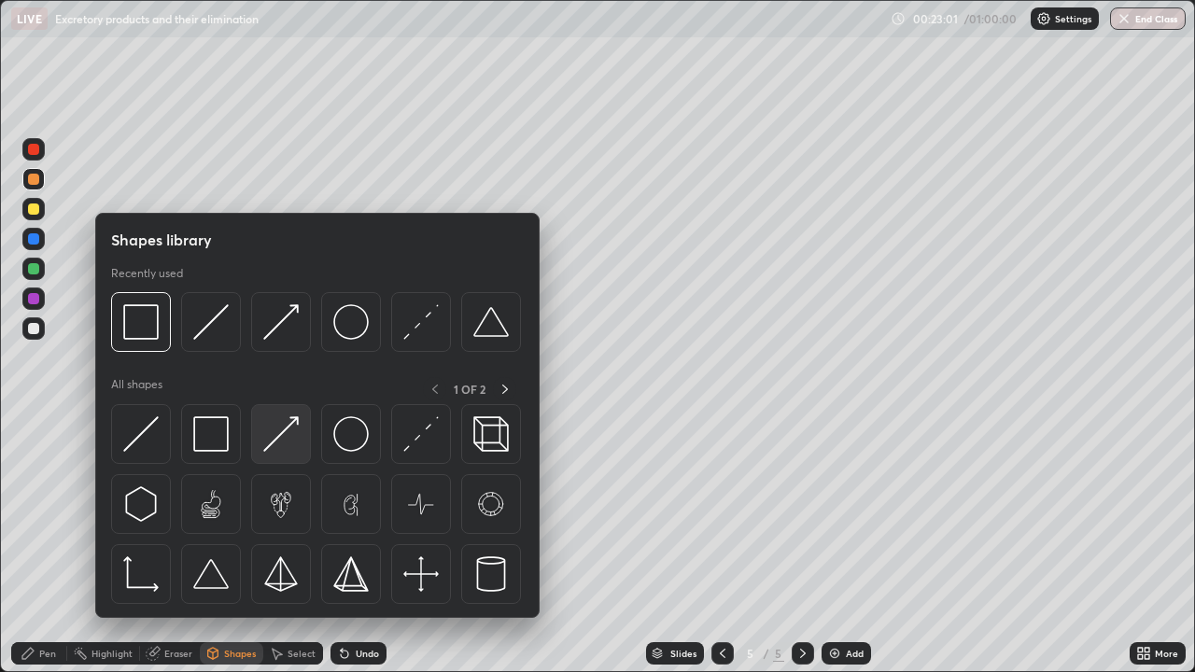
click at [280, 429] on img at bounding box center [280, 433] width 35 height 35
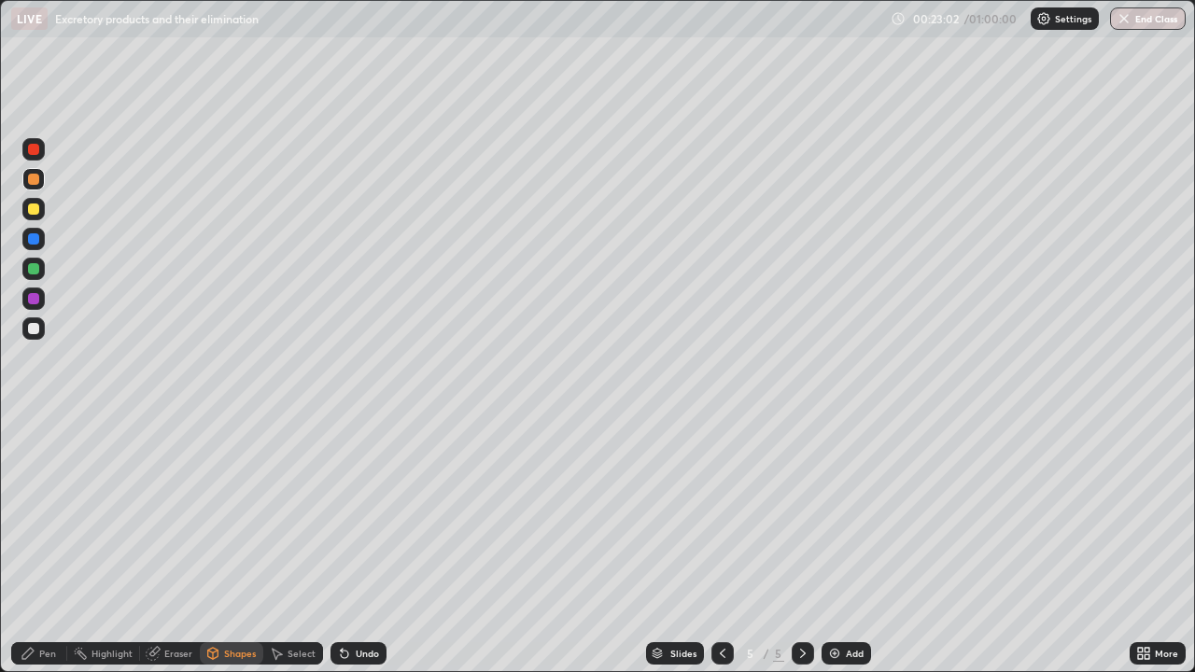
click at [34, 329] on div at bounding box center [33, 328] width 11 height 11
click at [36, 209] on div at bounding box center [33, 208] width 11 height 11
click at [47, 545] on div "Pen" at bounding box center [39, 653] width 56 height 22
click at [382, 545] on div "Undo" at bounding box center [358, 653] width 56 height 22
click at [380, 545] on div "Undo" at bounding box center [358, 653] width 56 height 22
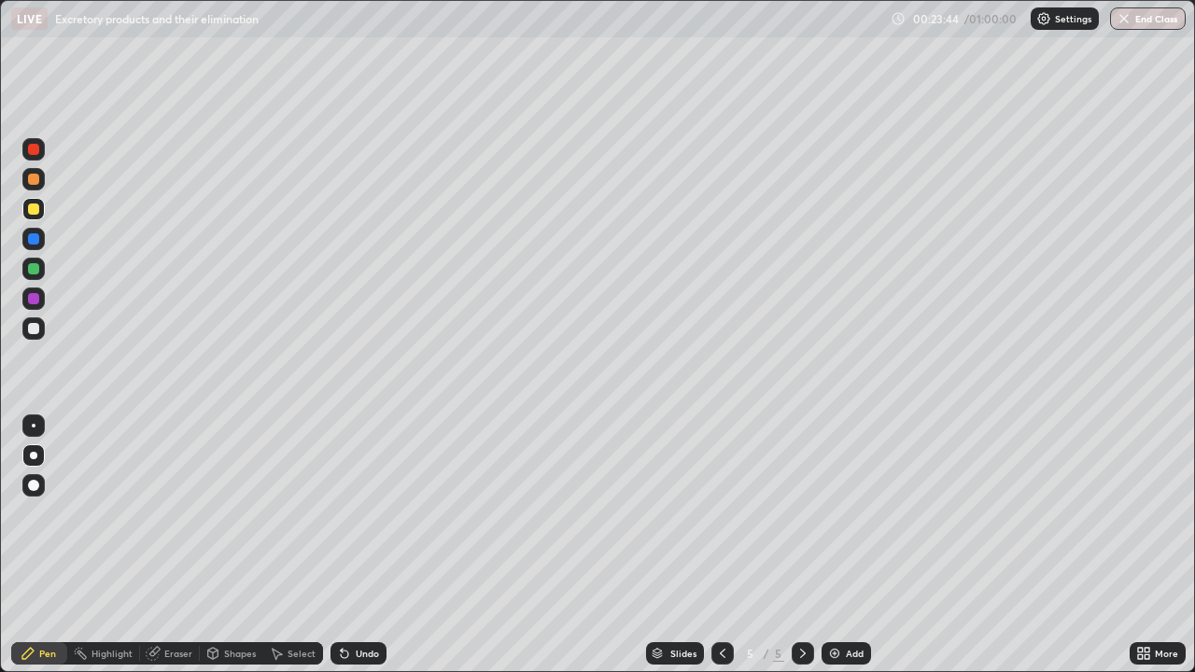
click at [382, 545] on div "Undo" at bounding box center [358, 653] width 56 height 22
click at [231, 545] on div "Shapes" at bounding box center [231, 653] width 63 height 22
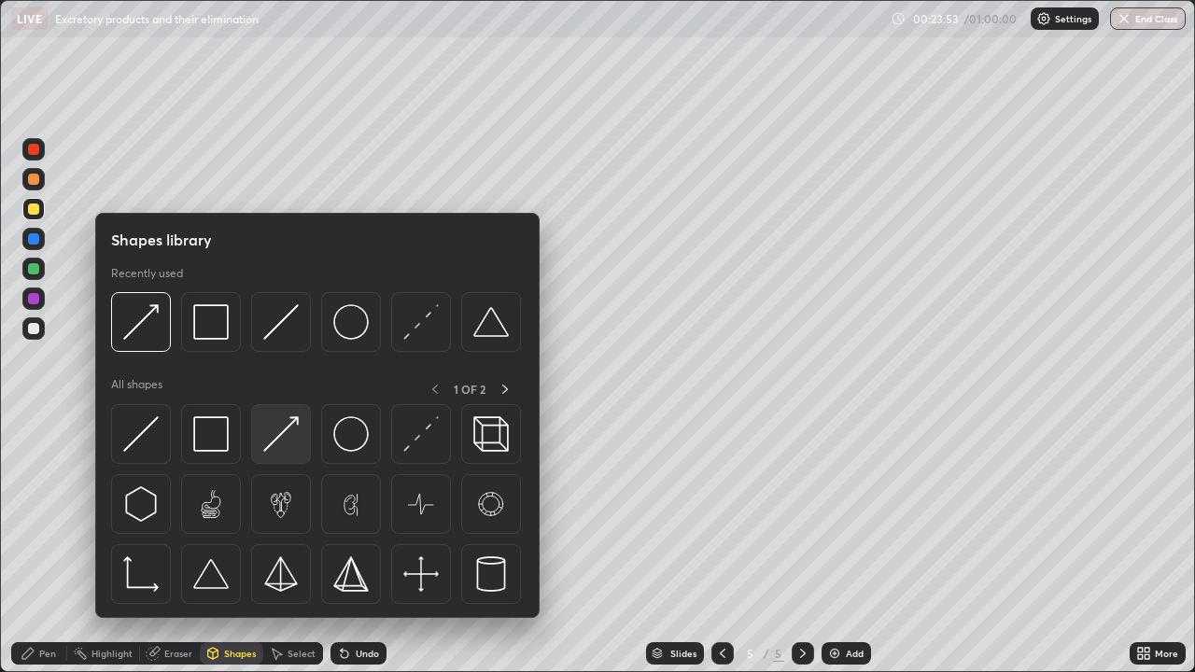
click at [284, 440] on img at bounding box center [280, 433] width 35 height 35
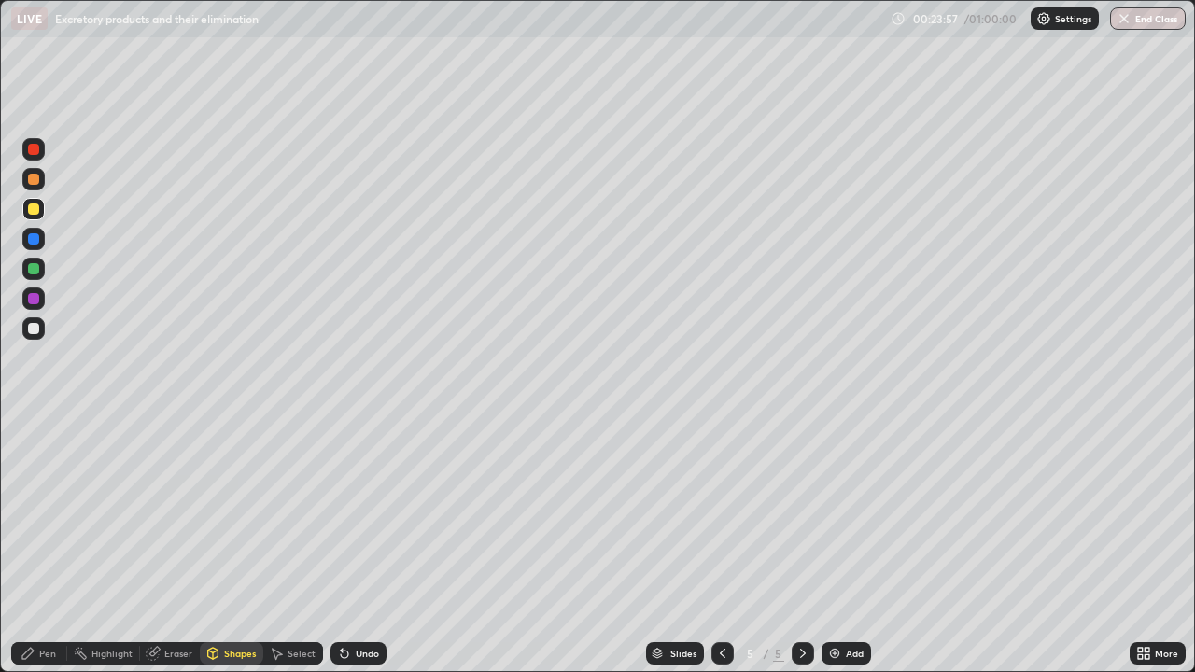
click at [358, 545] on div "Undo" at bounding box center [367, 653] width 23 height 9
click at [35, 260] on div at bounding box center [33, 269] width 22 height 22
click at [236, 545] on div "Shapes" at bounding box center [240, 653] width 32 height 9
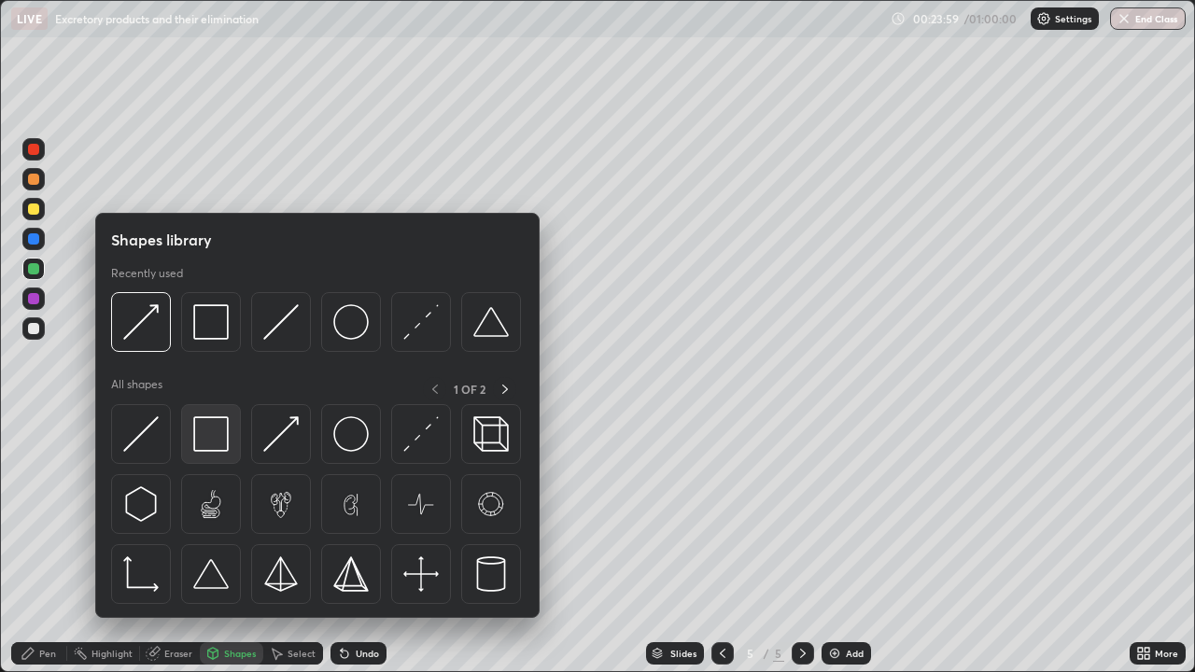
click at [211, 440] on img at bounding box center [210, 433] width 35 height 35
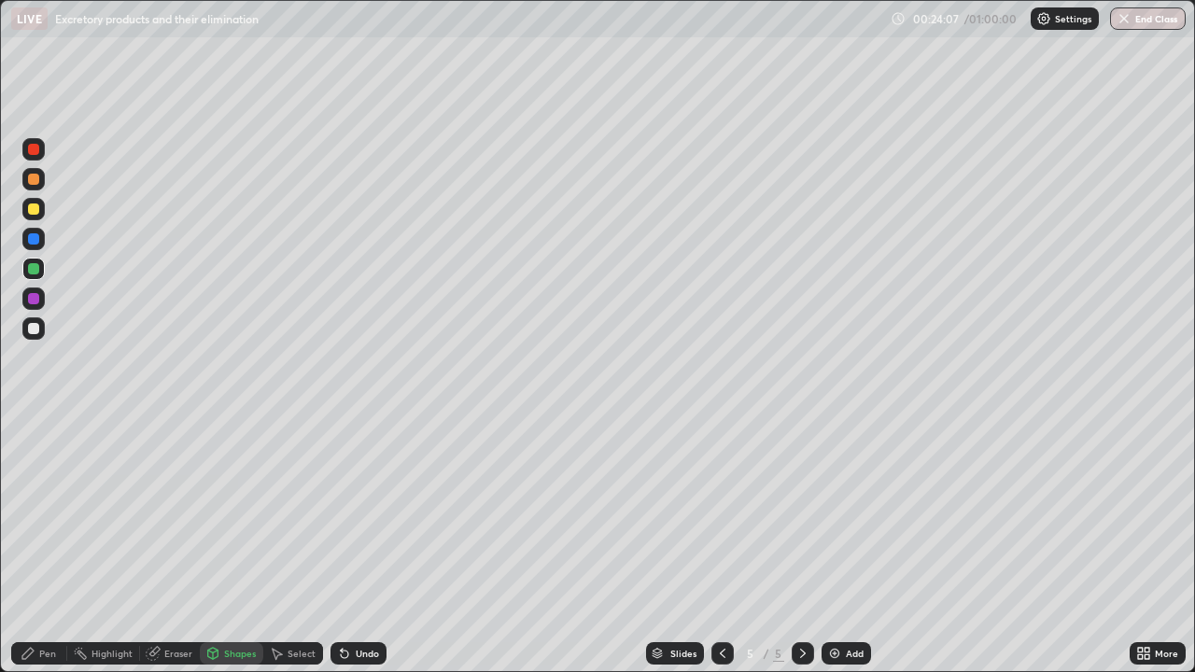
click at [30, 331] on div at bounding box center [33, 328] width 11 height 11
click at [49, 545] on div "Pen" at bounding box center [39, 653] width 56 height 22
click at [234, 545] on div "Shapes" at bounding box center [231, 653] width 63 height 22
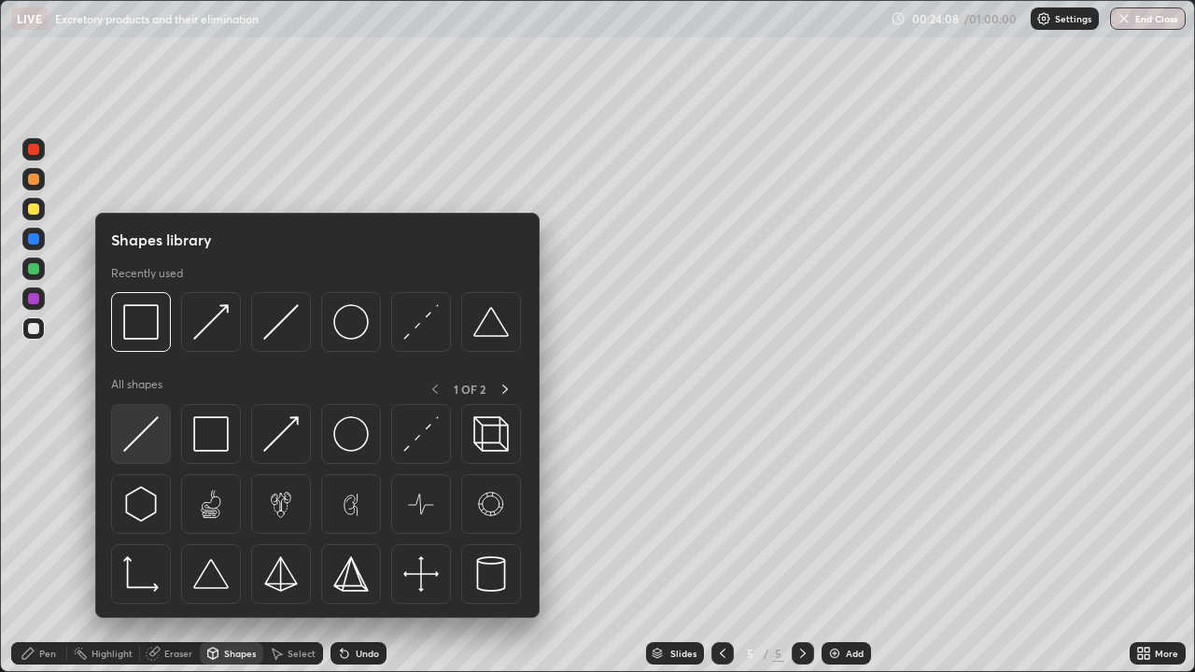
click at [148, 459] on div at bounding box center [141, 434] width 60 height 60
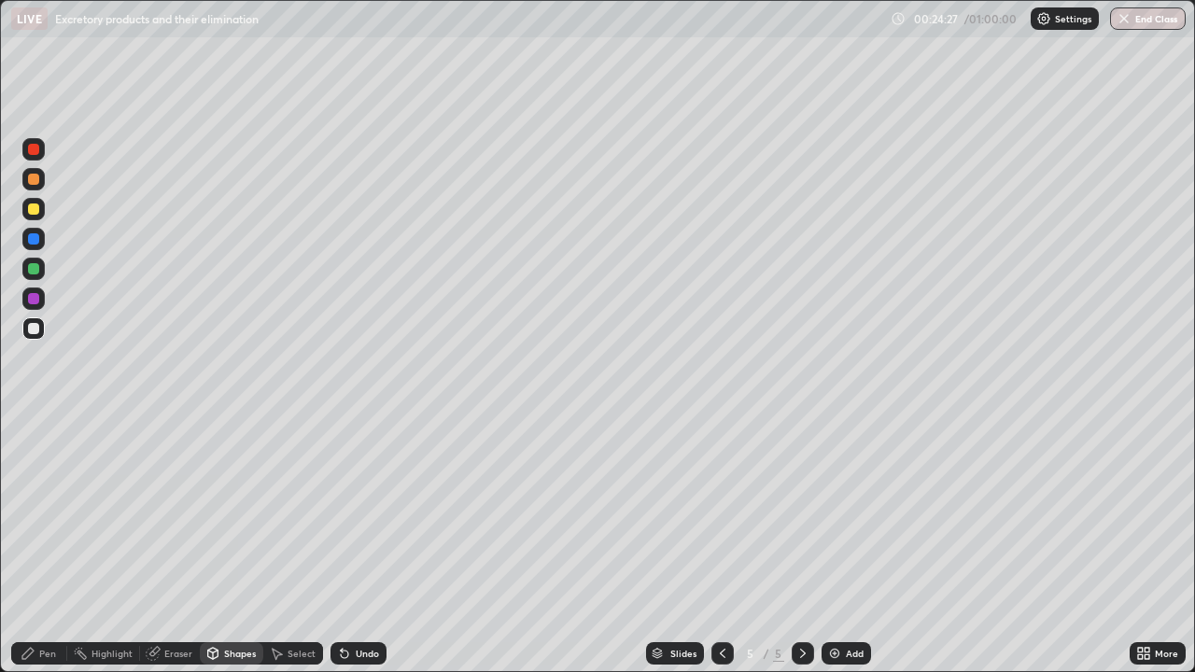
click at [39, 545] on div "Pen" at bounding box center [47, 653] width 17 height 9
click at [34, 180] on div at bounding box center [33, 179] width 11 height 11
click at [1143, 17] on button "End Class" at bounding box center [1148, 18] width 76 height 22
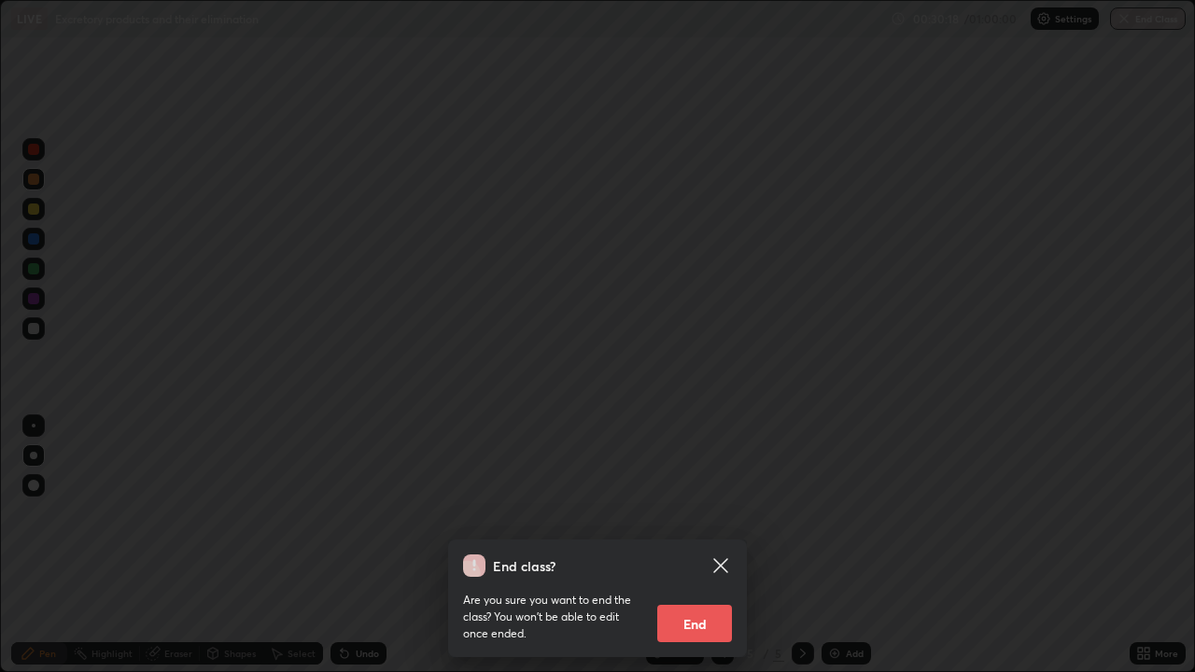
click at [693, 545] on button "End" at bounding box center [694, 623] width 75 height 37
